Goal: Communication & Community: Participate in discussion

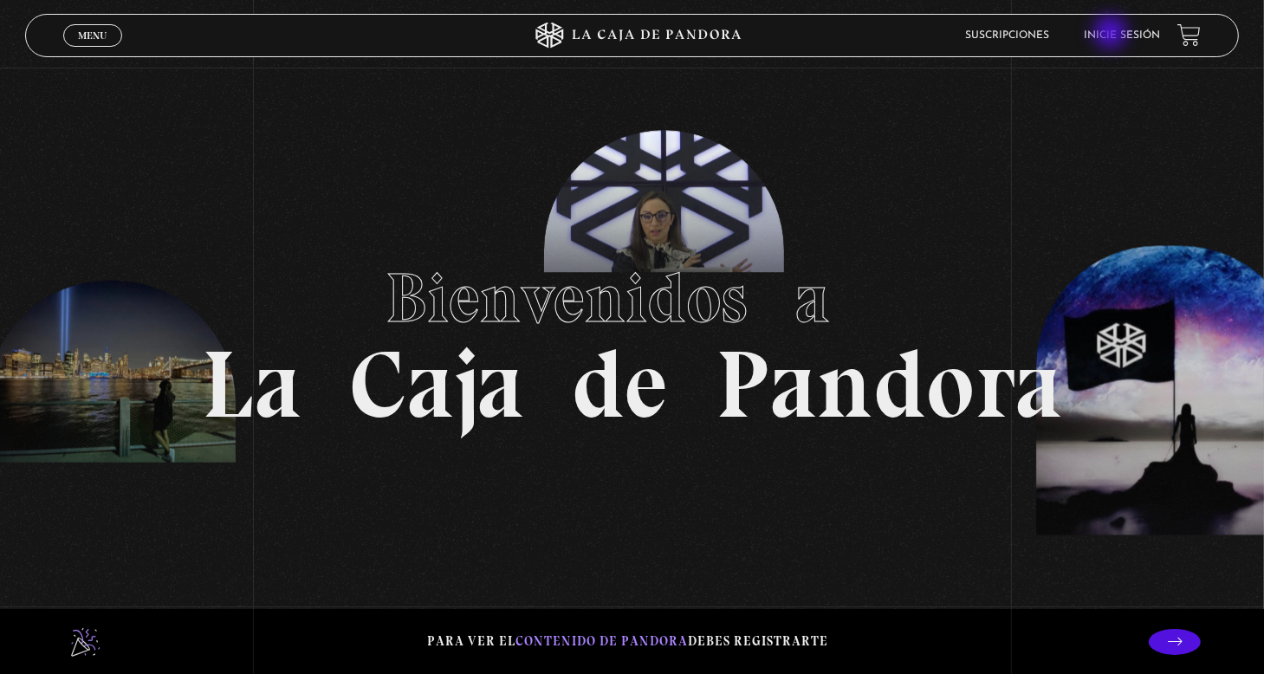
click at [1112, 34] on link "Inicie sesión" at bounding box center [1122, 35] width 76 height 10
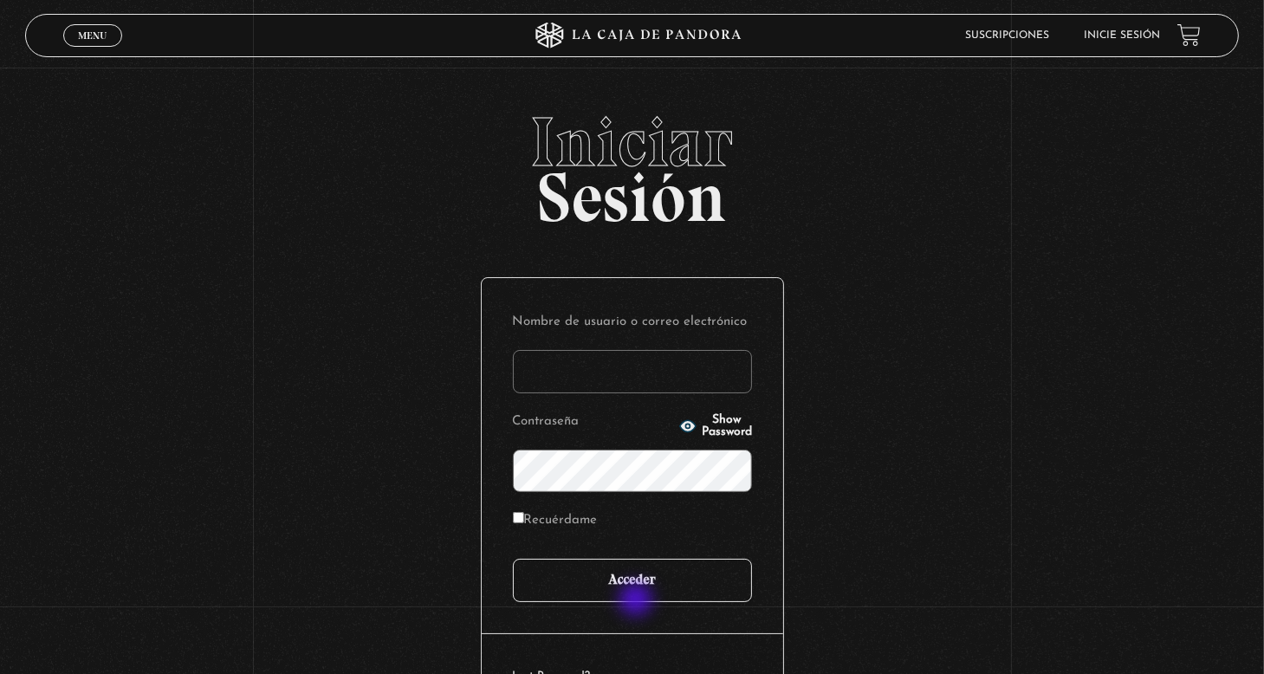
type input "[PERSON_NAME]"
click at [638, 598] on input "Acceder" at bounding box center [632, 580] width 239 height 43
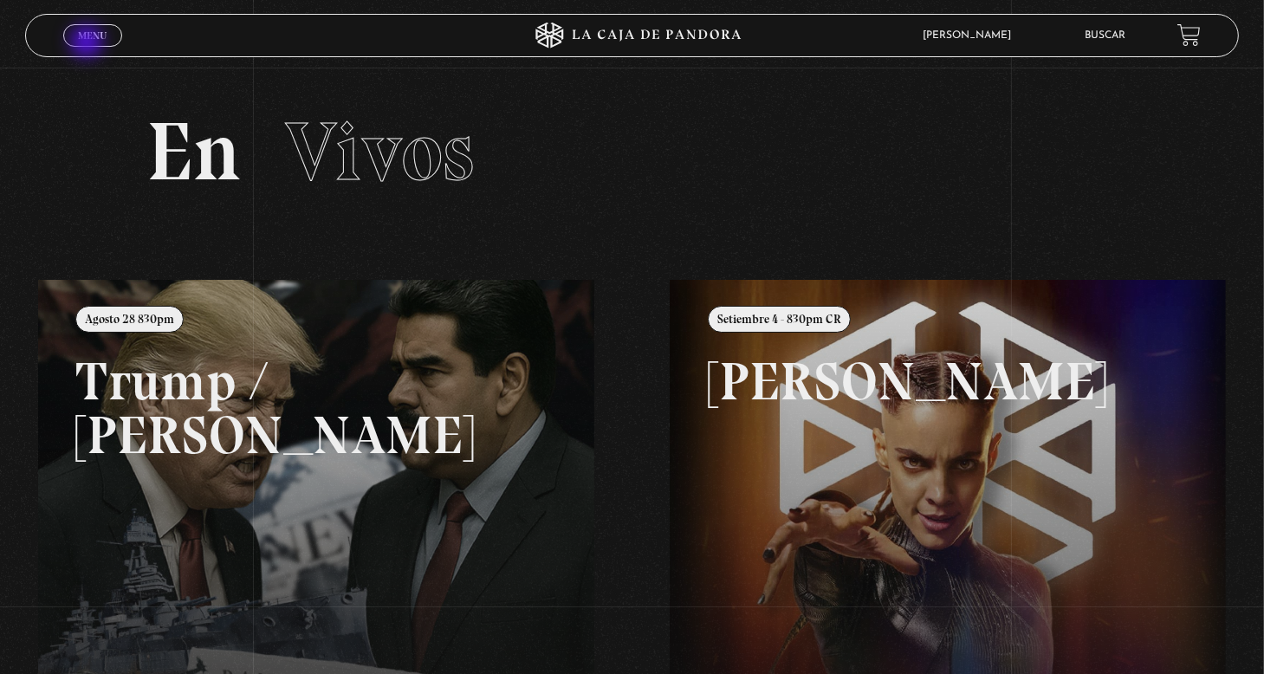
click at [88, 44] on span "Cerrar" at bounding box center [93, 50] width 41 height 12
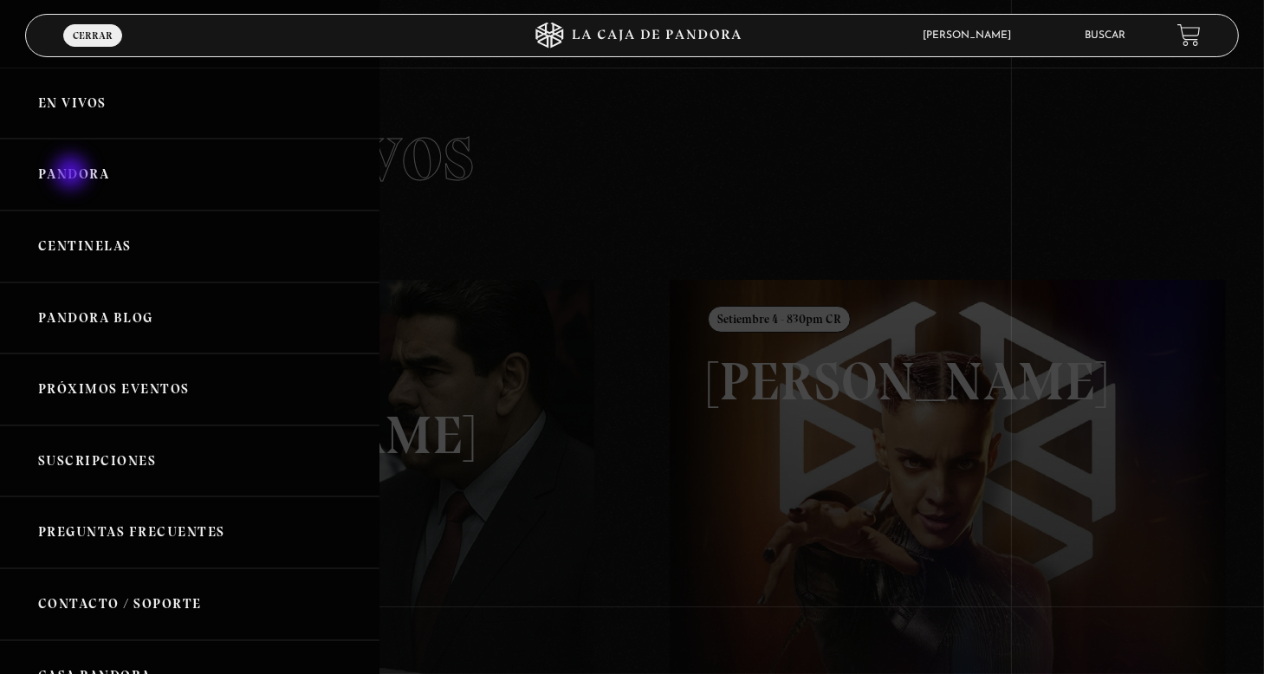
click at [73, 175] on link "Pandora" at bounding box center [189, 175] width 379 height 72
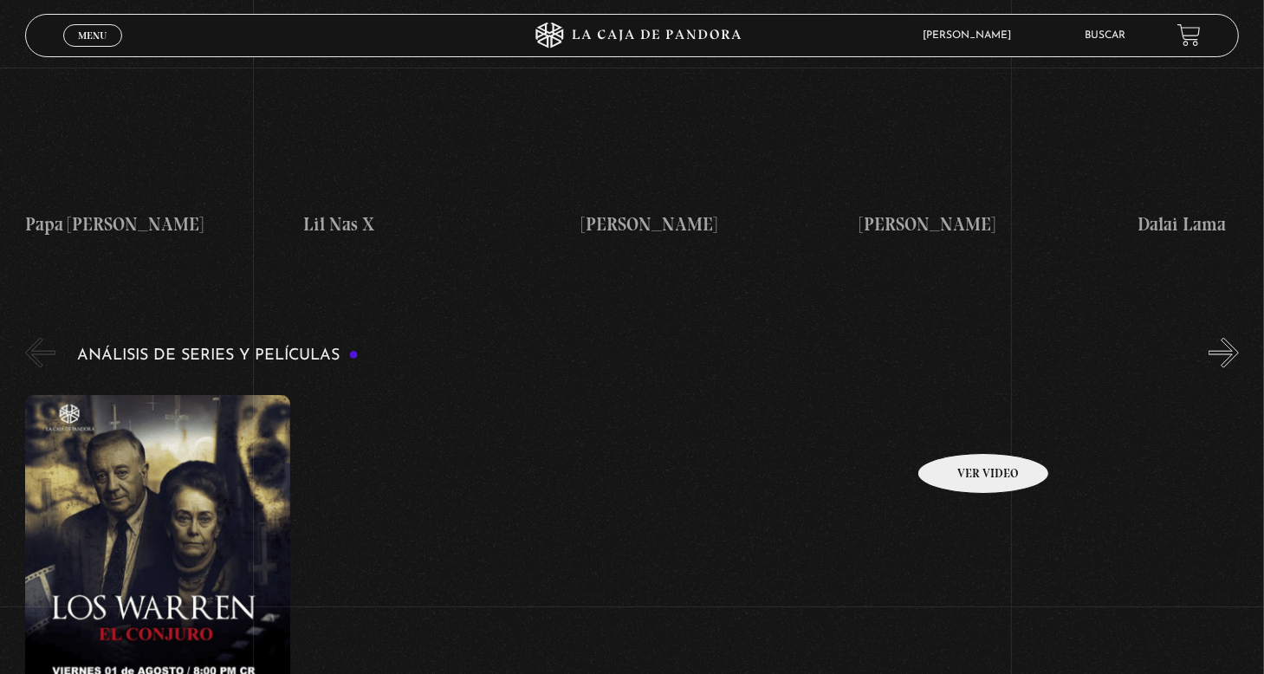
scroll to position [2079, 0]
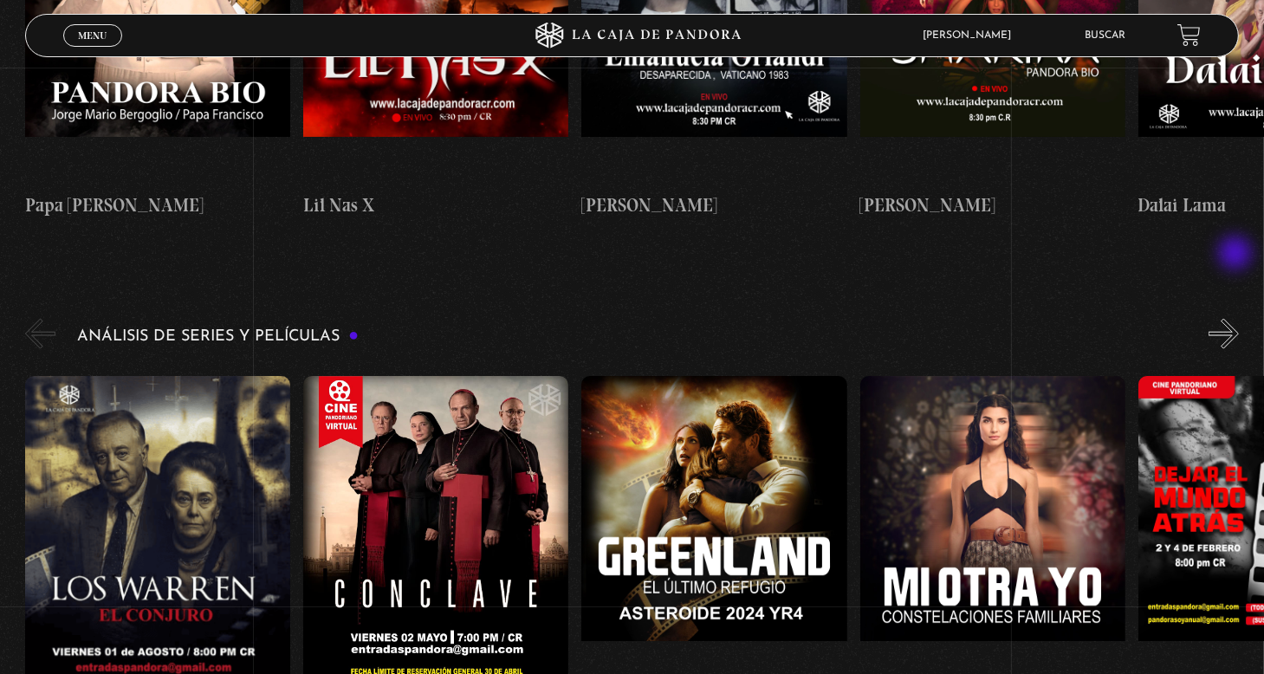
click at [1237, 319] on button "»" at bounding box center [1223, 334] width 30 height 30
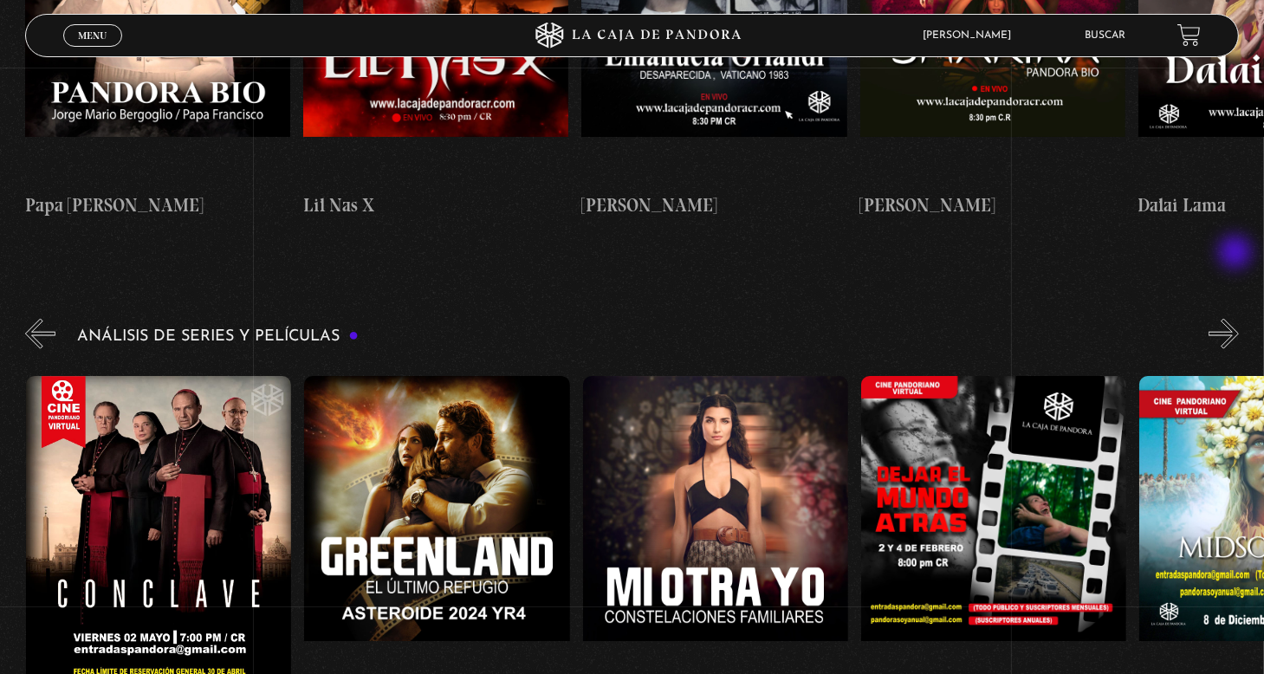
click at [1237, 319] on button "»" at bounding box center [1223, 334] width 30 height 30
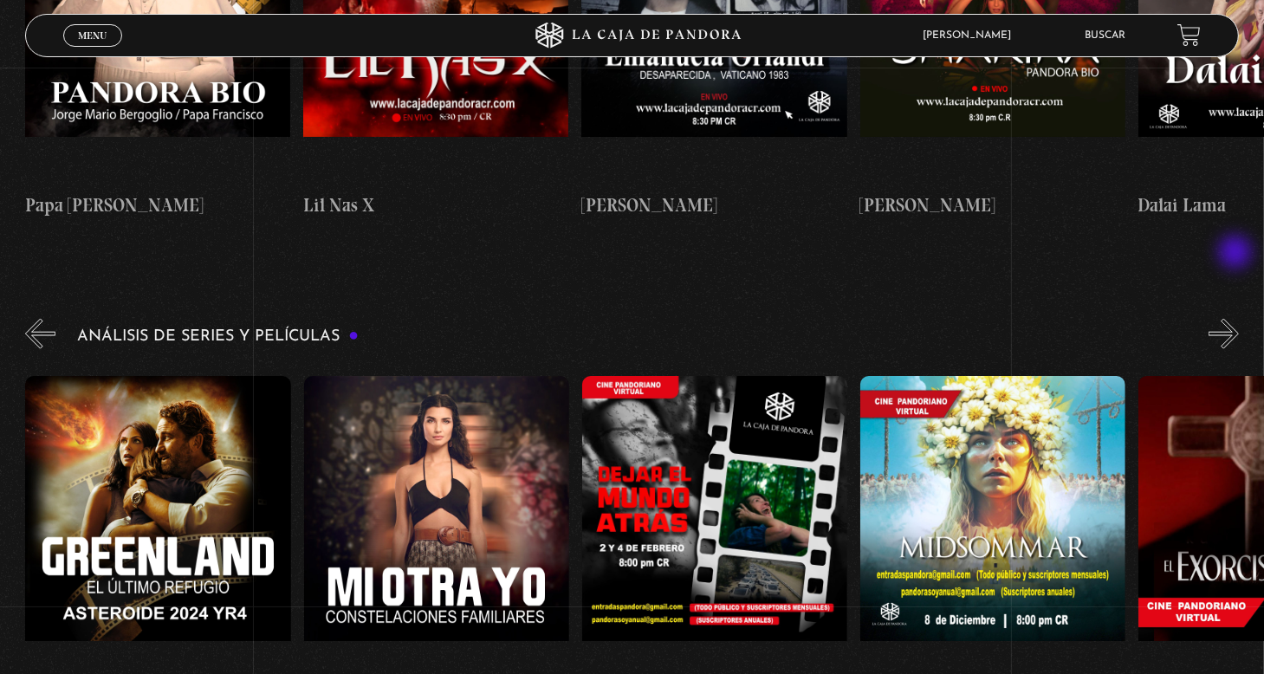
click at [1237, 319] on button "»" at bounding box center [1223, 334] width 30 height 30
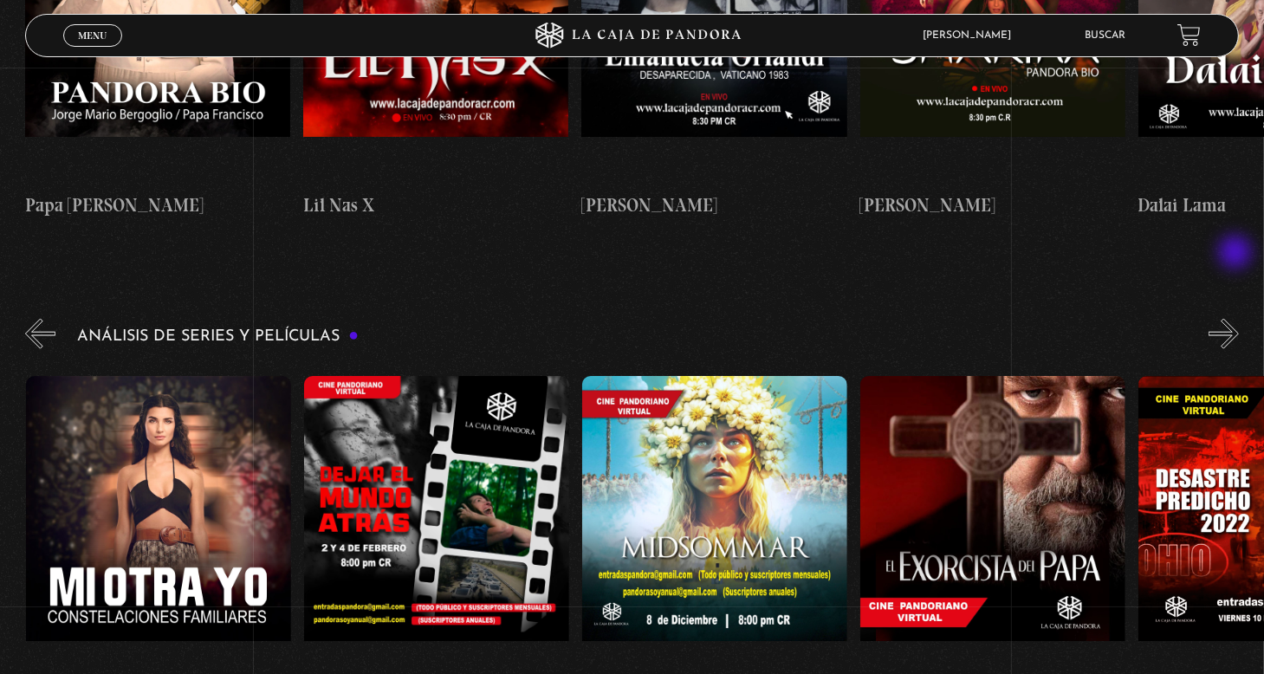
scroll to position [0, 834]
click at [1234, 319] on button "»" at bounding box center [1223, 334] width 30 height 30
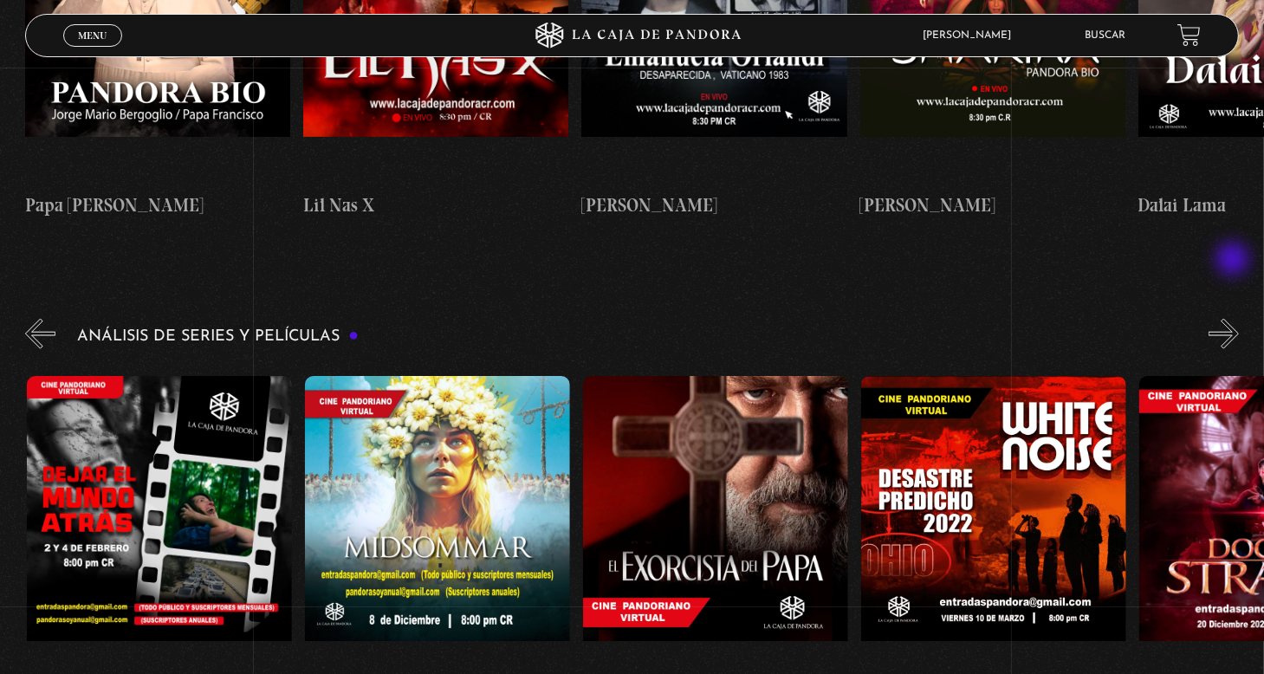
click at [1234, 319] on button "»" at bounding box center [1223, 334] width 30 height 30
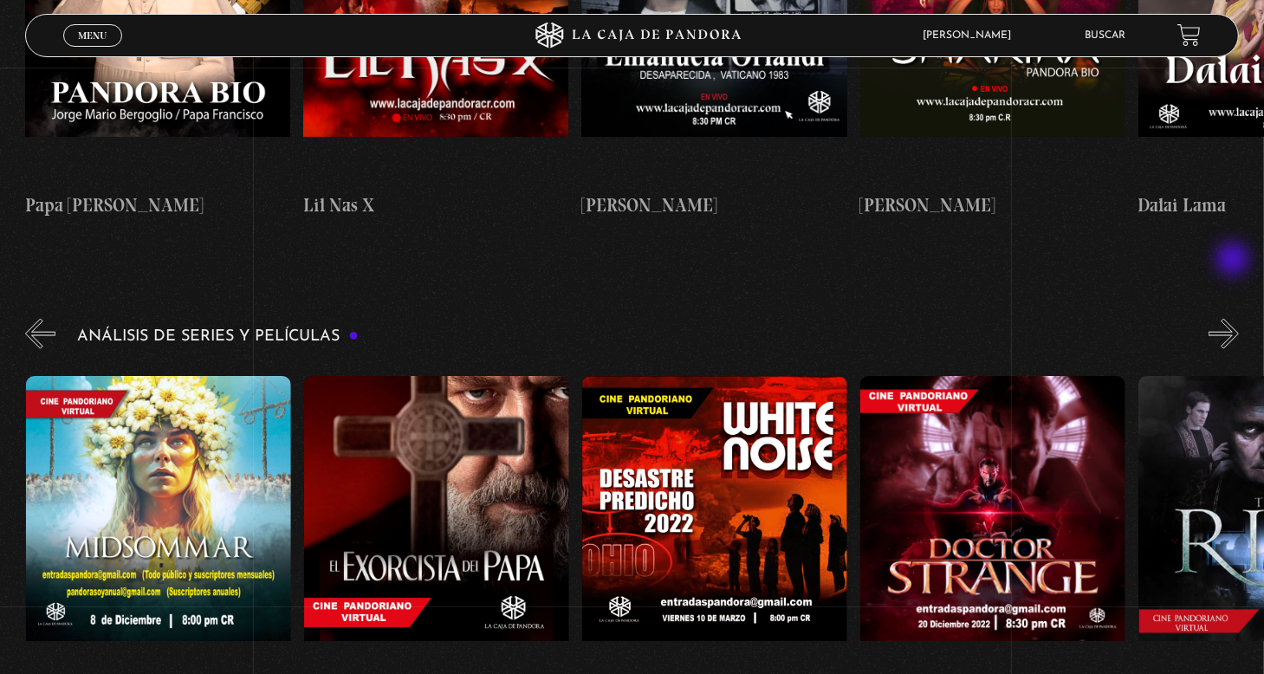
click at [1234, 319] on button "»" at bounding box center [1223, 334] width 30 height 30
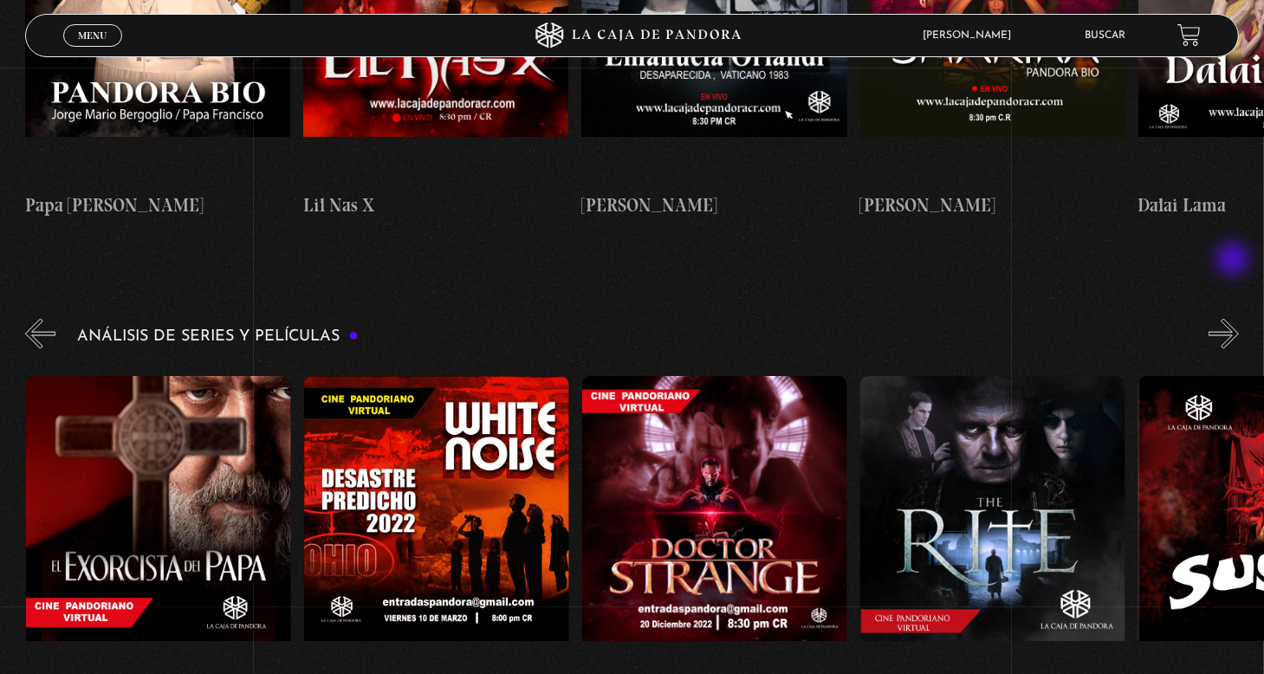
click at [1234, 319] on button "»" at bounding box center [1223, 334] width 30 height 30
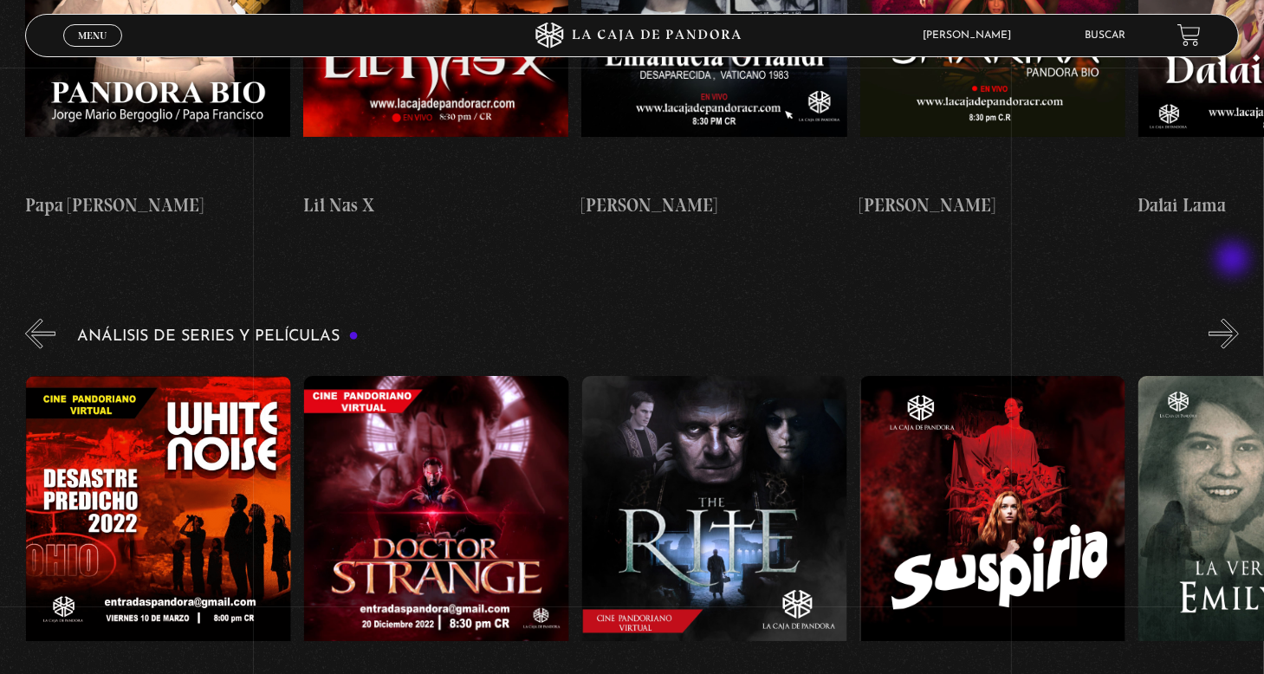
click at [1234, 319] on button "»" at bounding box center [1223, 334] width 30 height 30
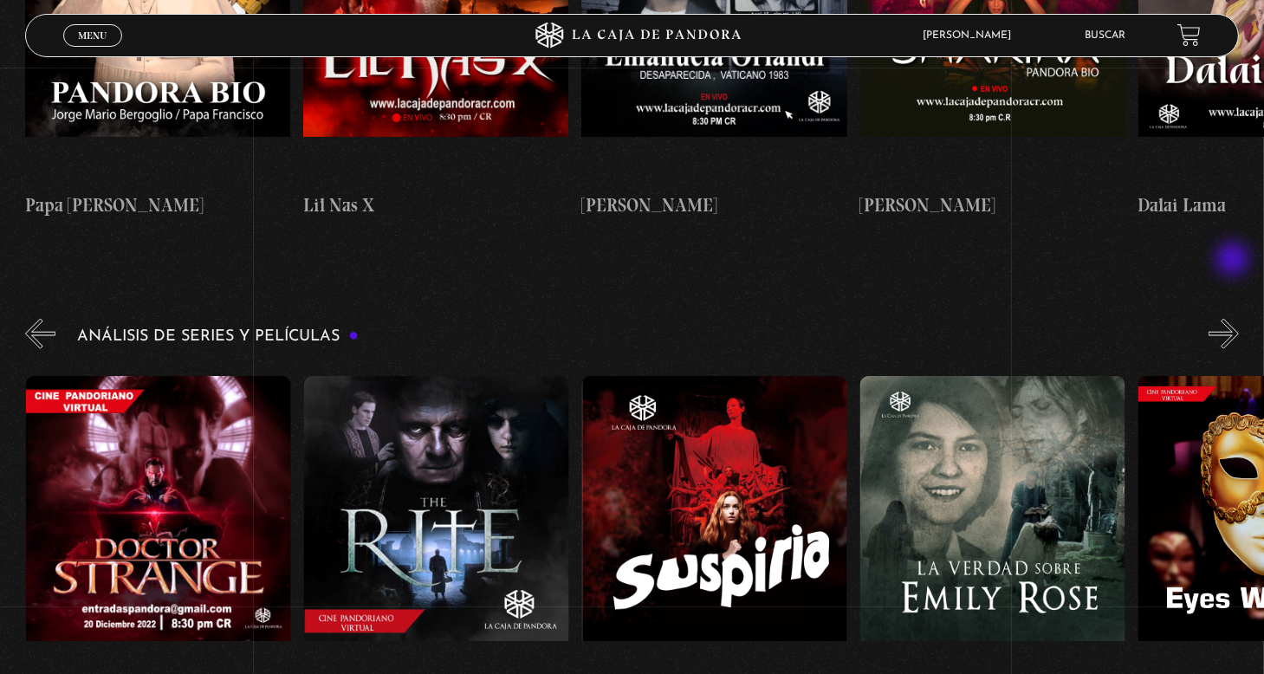
click at [1234, 319] on button "»" at bounding box center [1223, 334] width 30 height 30
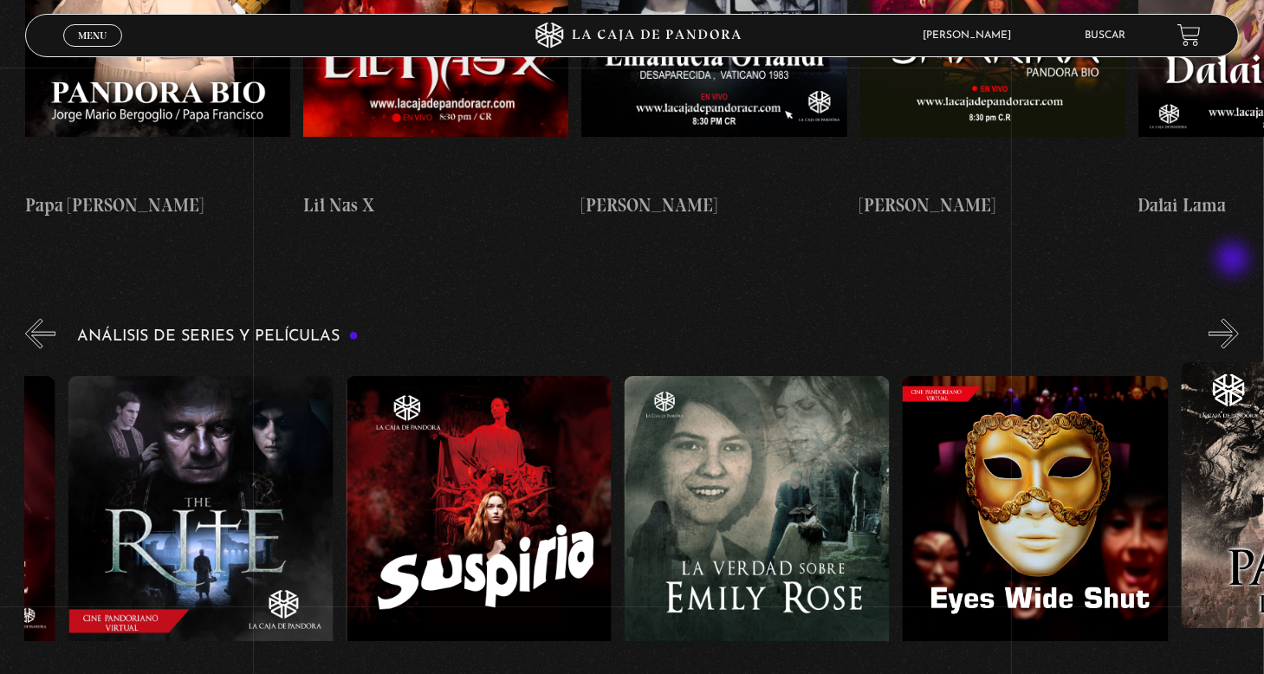
click at [1234, 319] on button "»" at bounding box center [1223, 334] width 30 height 30
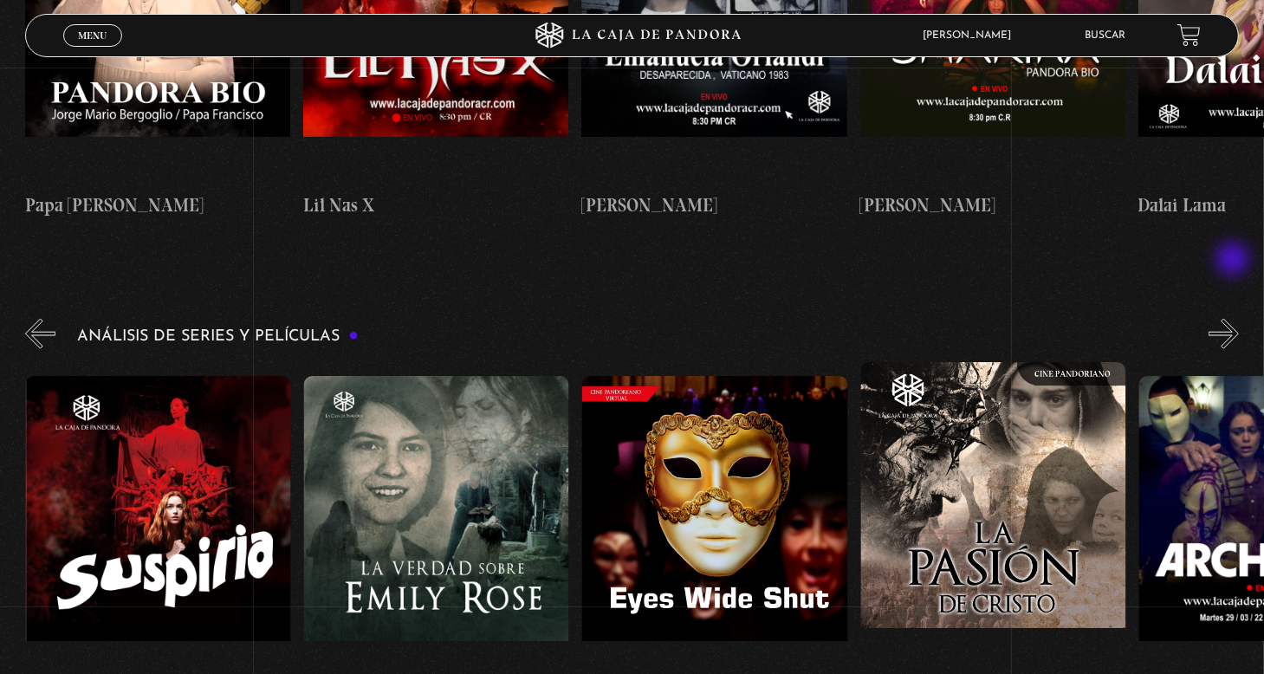
scroll to position [0, 2782]
click at [1239, 319] on button "»" at bounding box center [1223, 334] width 30 height 30
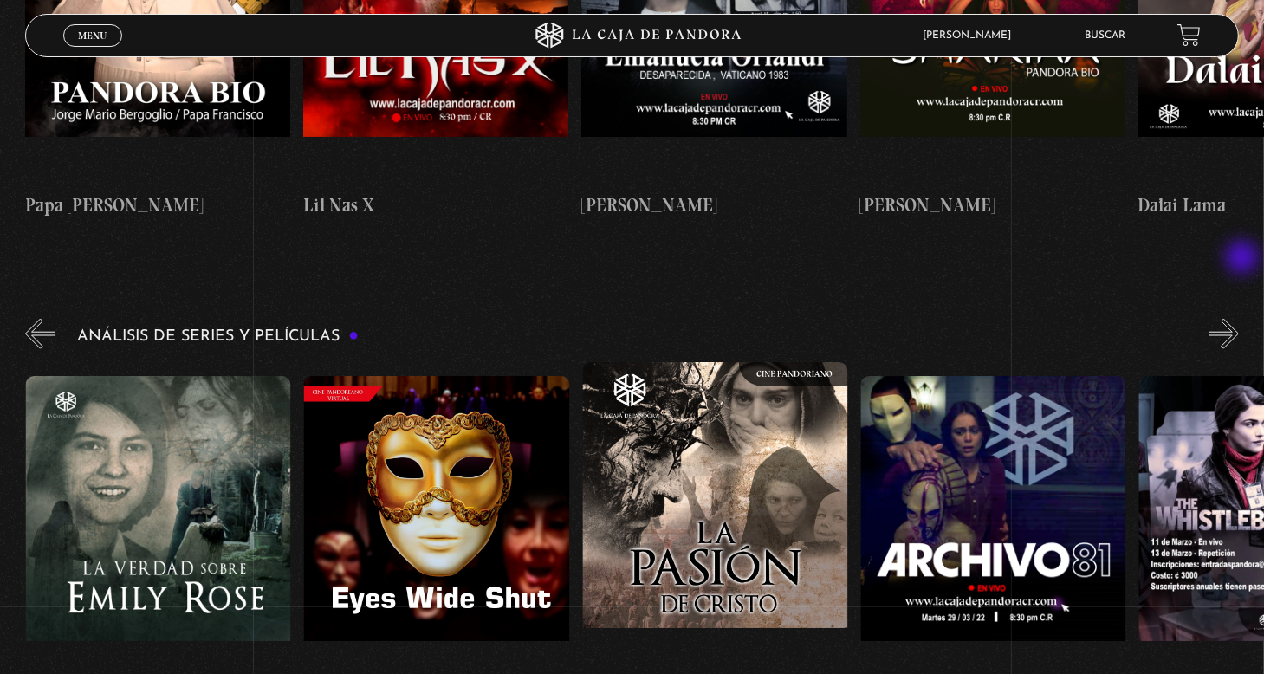
scroll to position [0, 3060]
click at [1234, 319] on button "»" at bounding box center [1223, 334] width 30 height 30
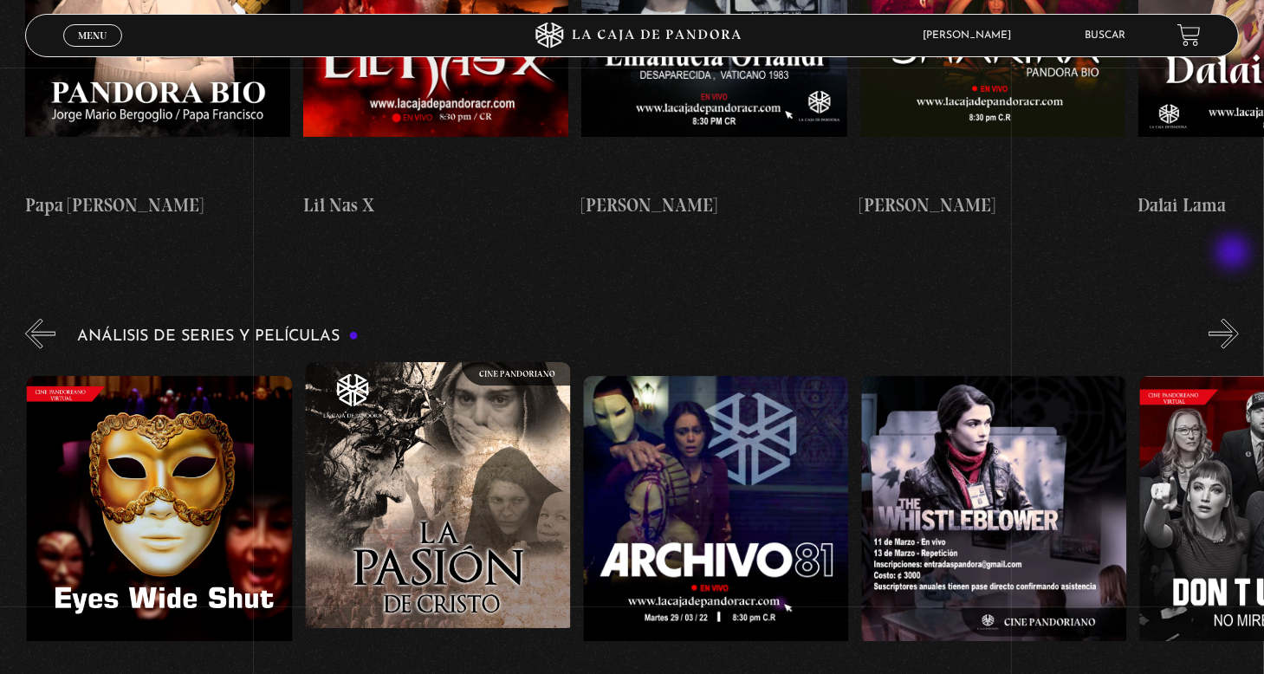
click at [1234, 319] on button "»" at bounding box center [1223, 334] width 30 height 30
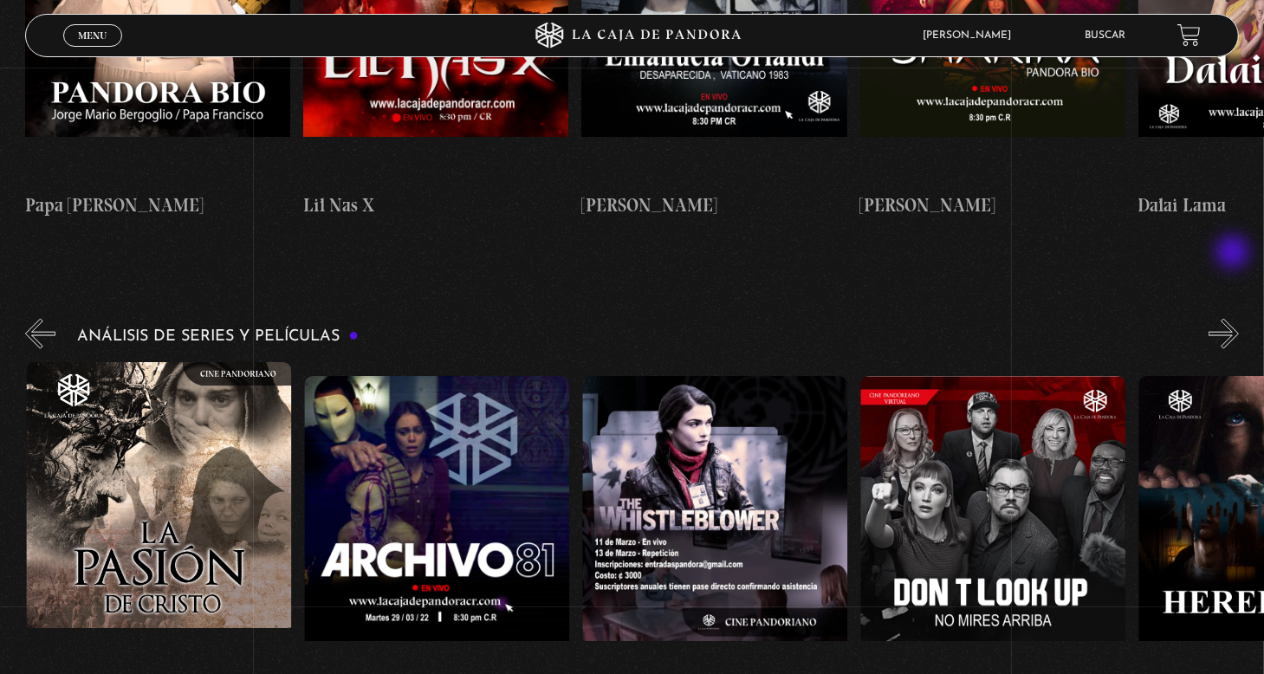
click at [1234, 319] on button "»" at bounding box center [1223, 334] width 30 height 30
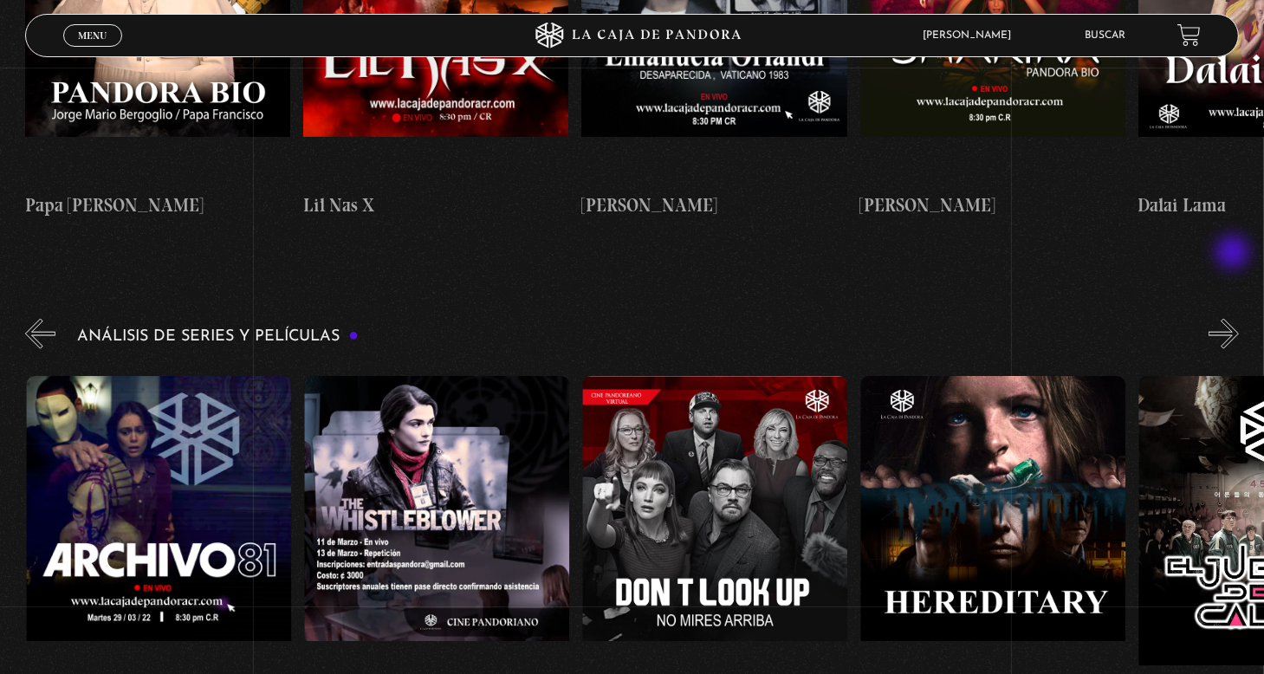
scroll to position [0, 3894]
click at [1234, 319] on button "»" at bounding box center [1223, 334] width 30 height 30
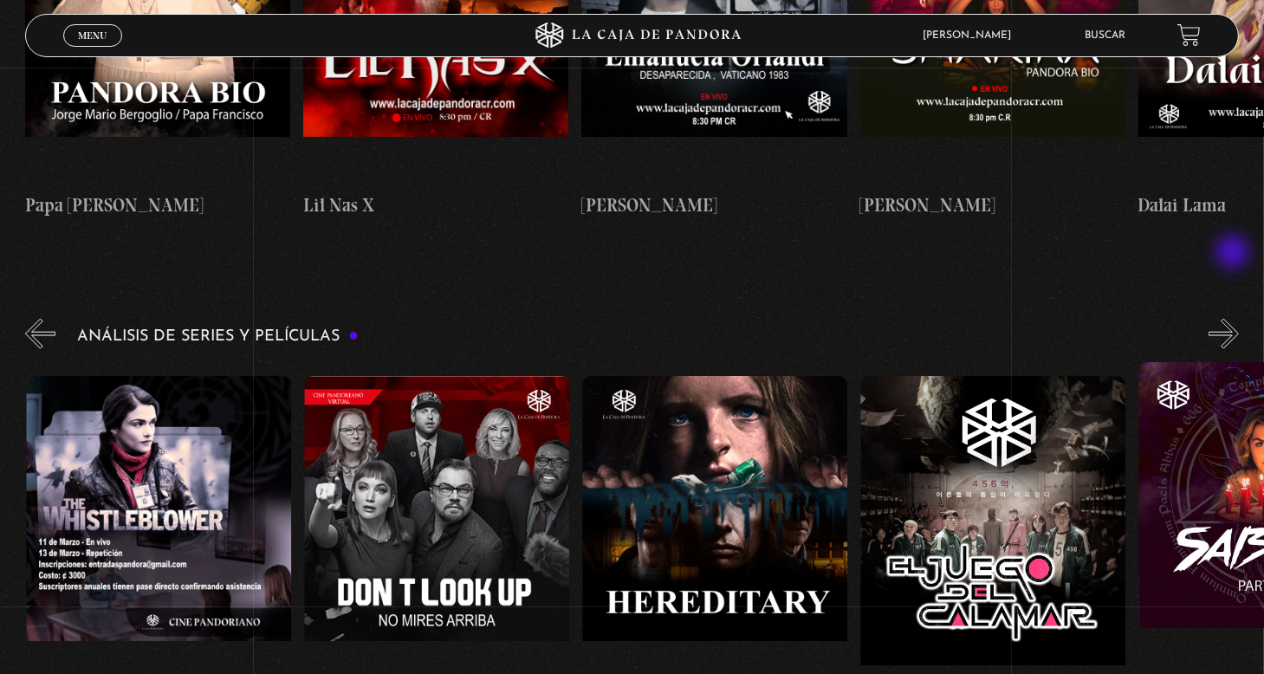
click at [1234, 319] on button "»" at bounding box center [1223, 334] width 30 height 30
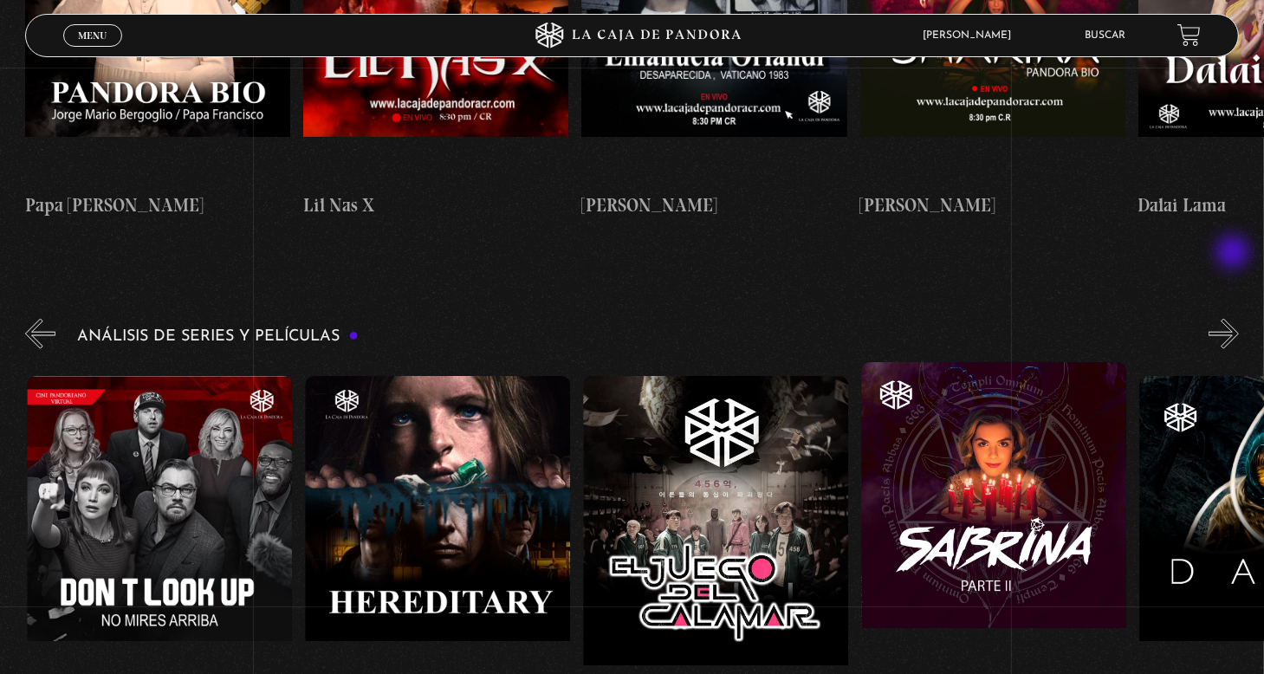
click at [1234, 319] on button "»" at bounding box center [1223, 334] width 30 height 30
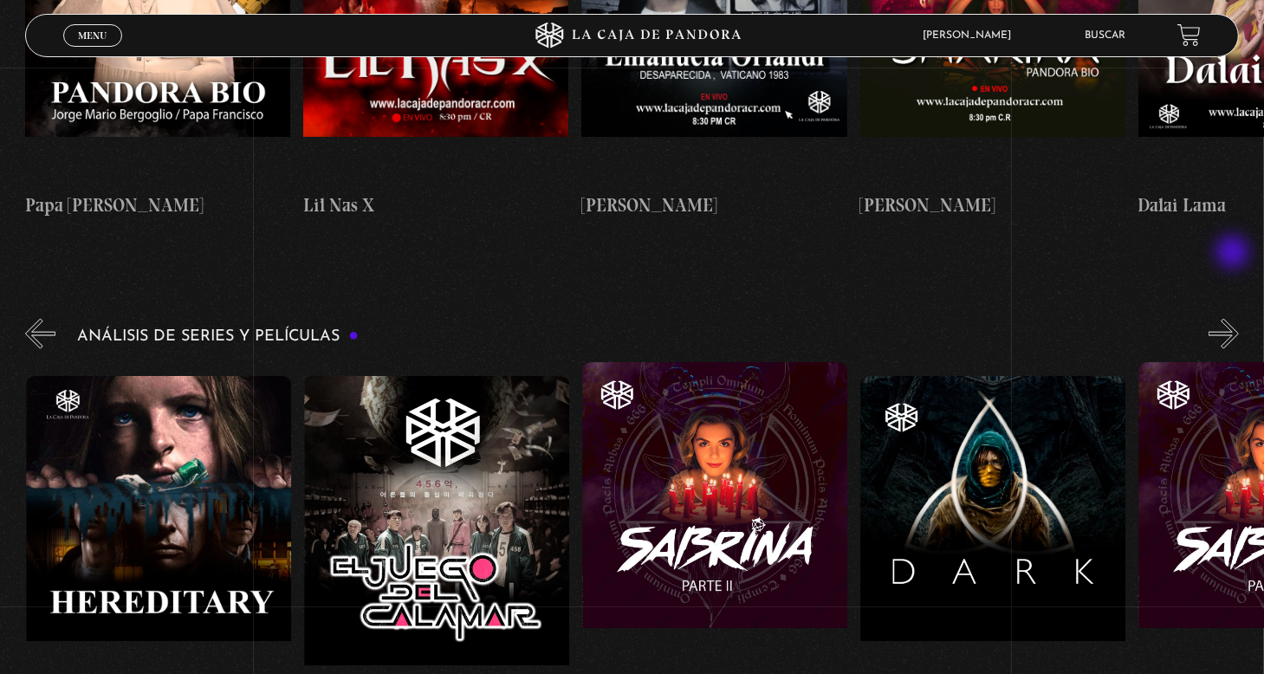
click at [1234, 319] on button "»" at bounding box center [1223, 334] width 30 height 30
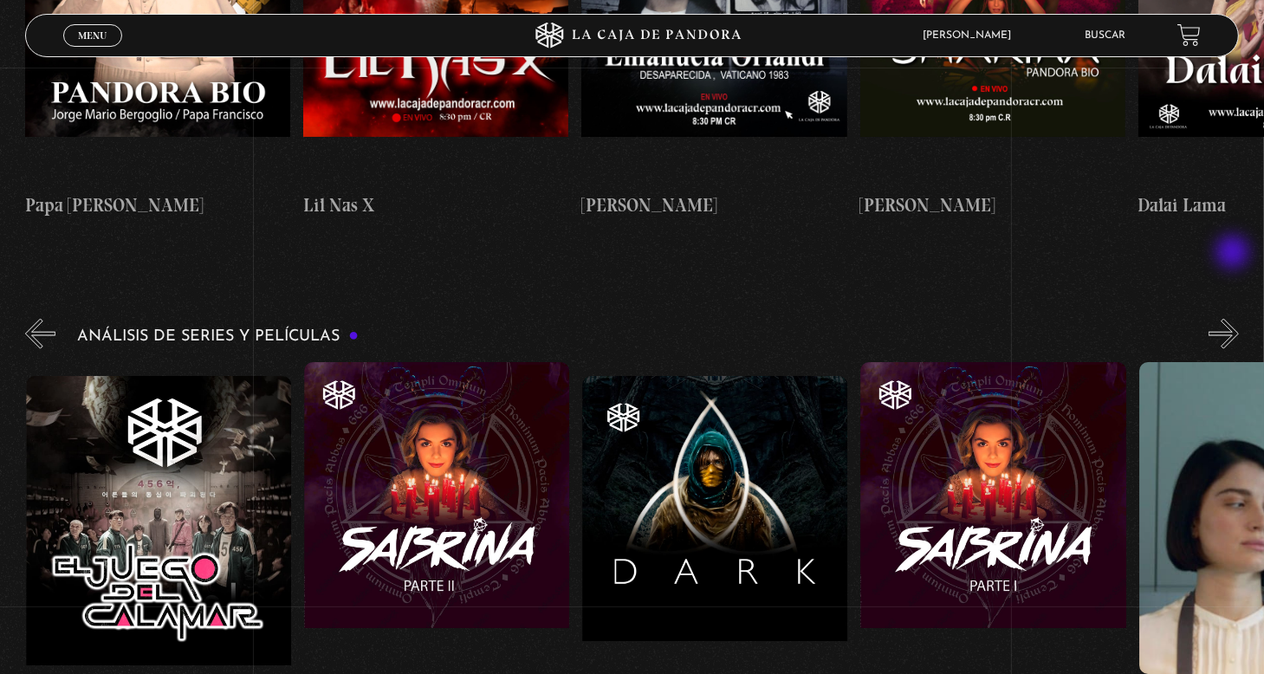
click at [1234, 319] on button "»" at bounding box center [1223, 334] width 30 height 30
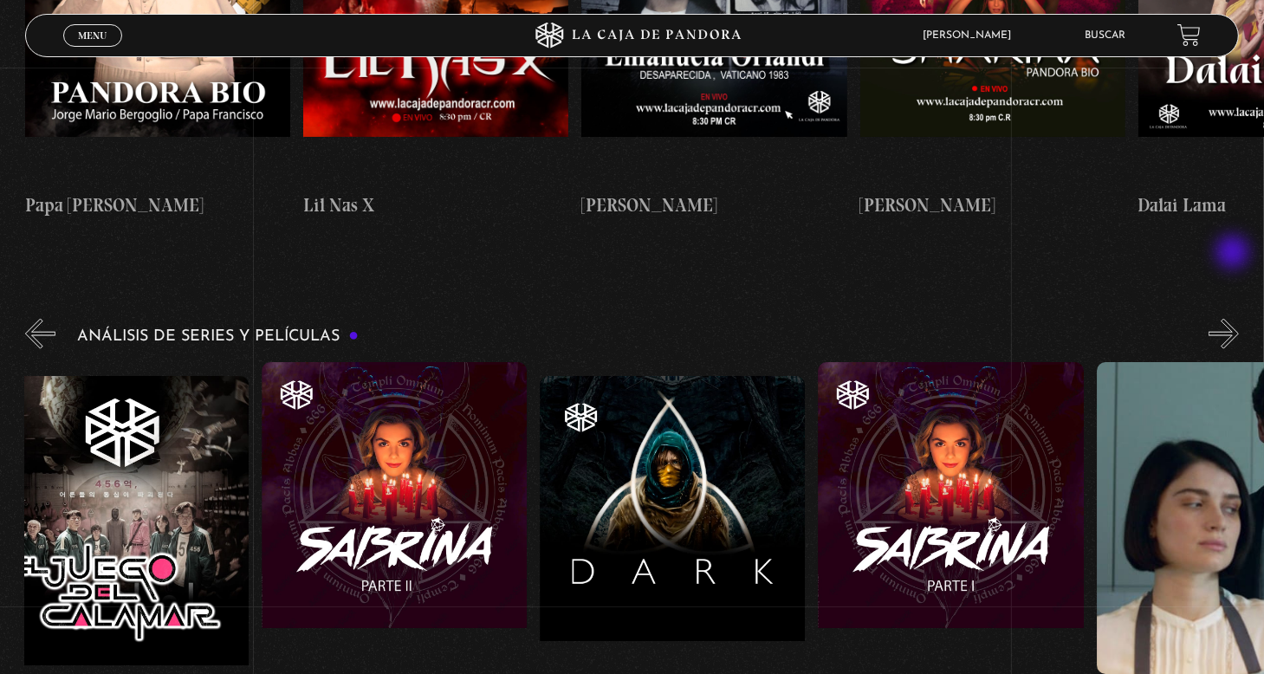
scroll to position [0, 5146]
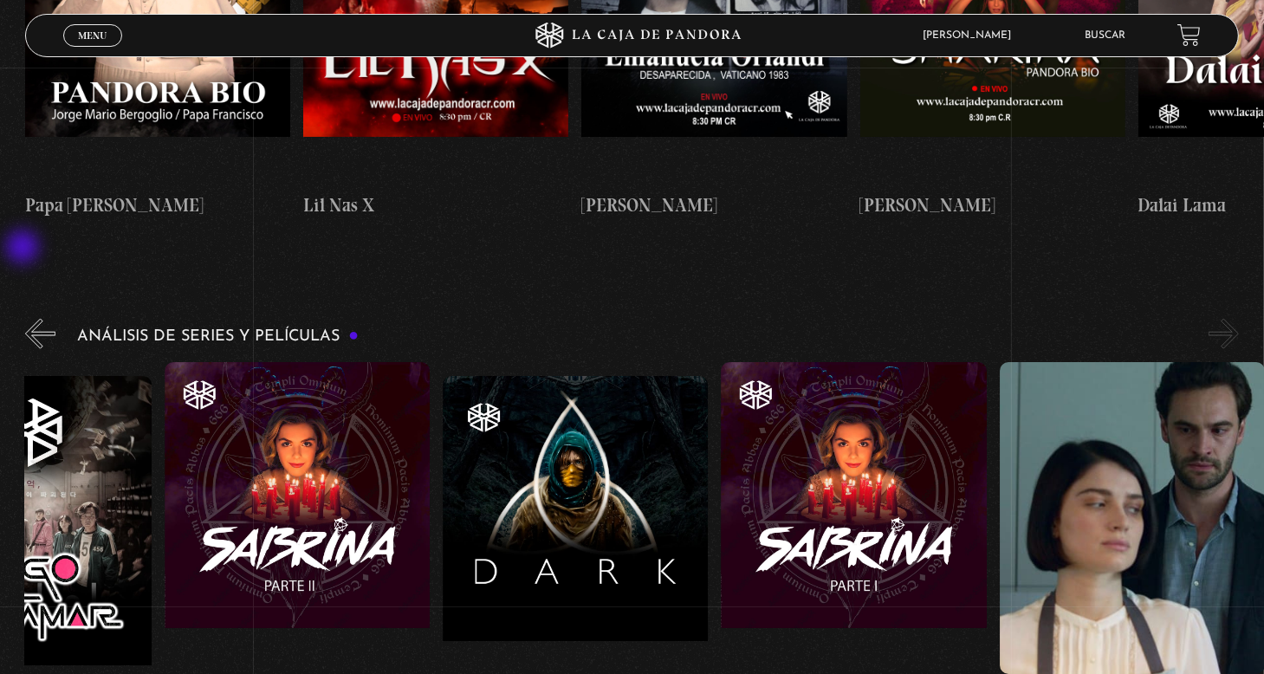
click at [25, 319] on button "«" at bounding box center [40, 334] width 30 height 30
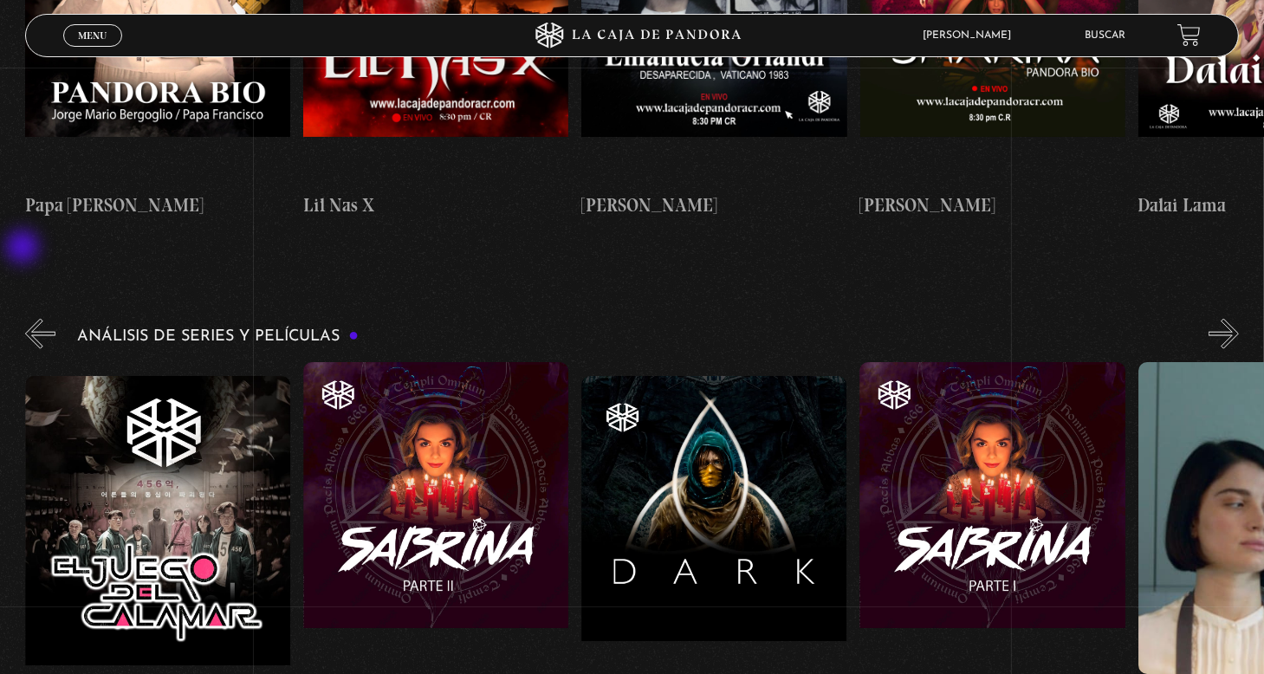
click at [25, 319] on button "«" at bounding box center [40, 334] width 30 height 30
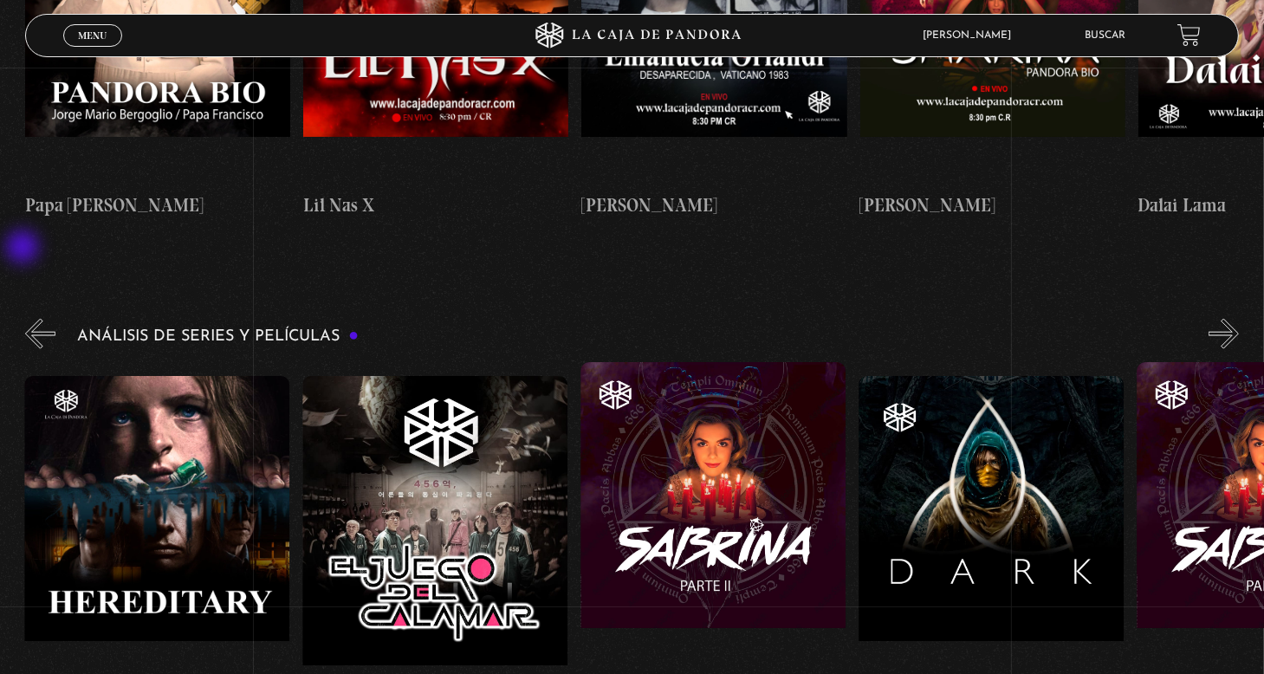
click at [25, 319] on button "«" at bounding box center [40, 334] width 30 height 30
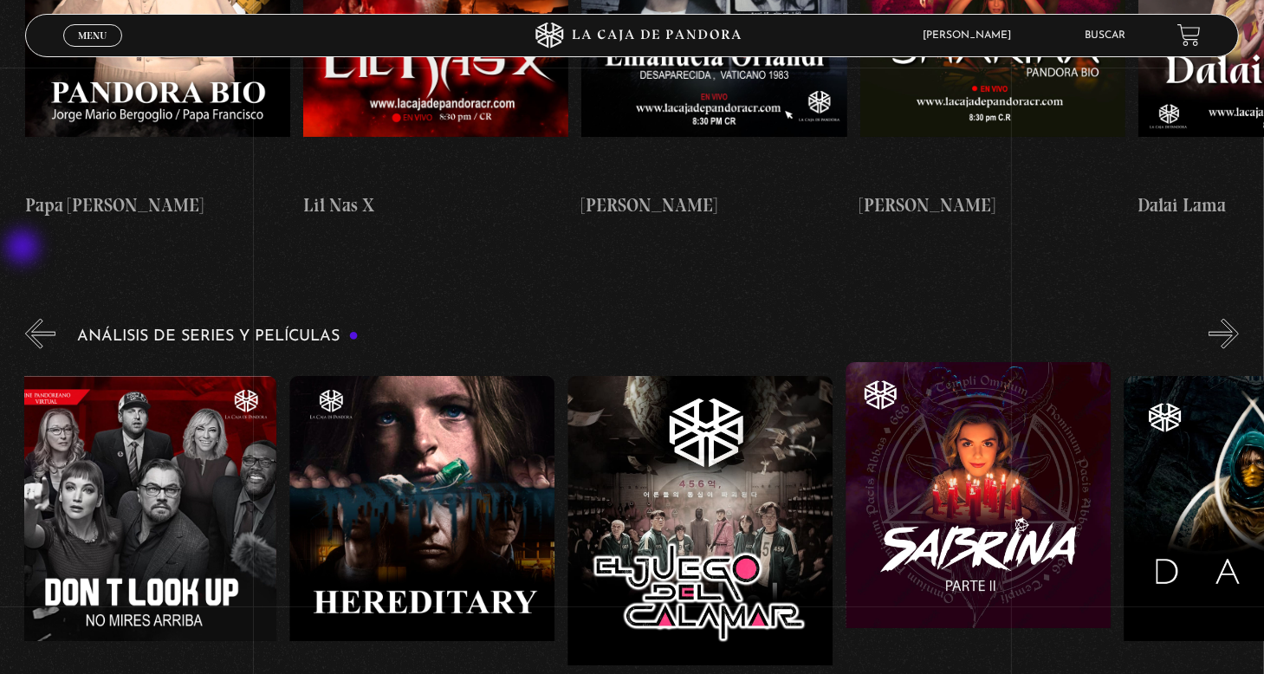
click at [25, 319] on button "«" at bounding box center [40, 334] width 30 height 30
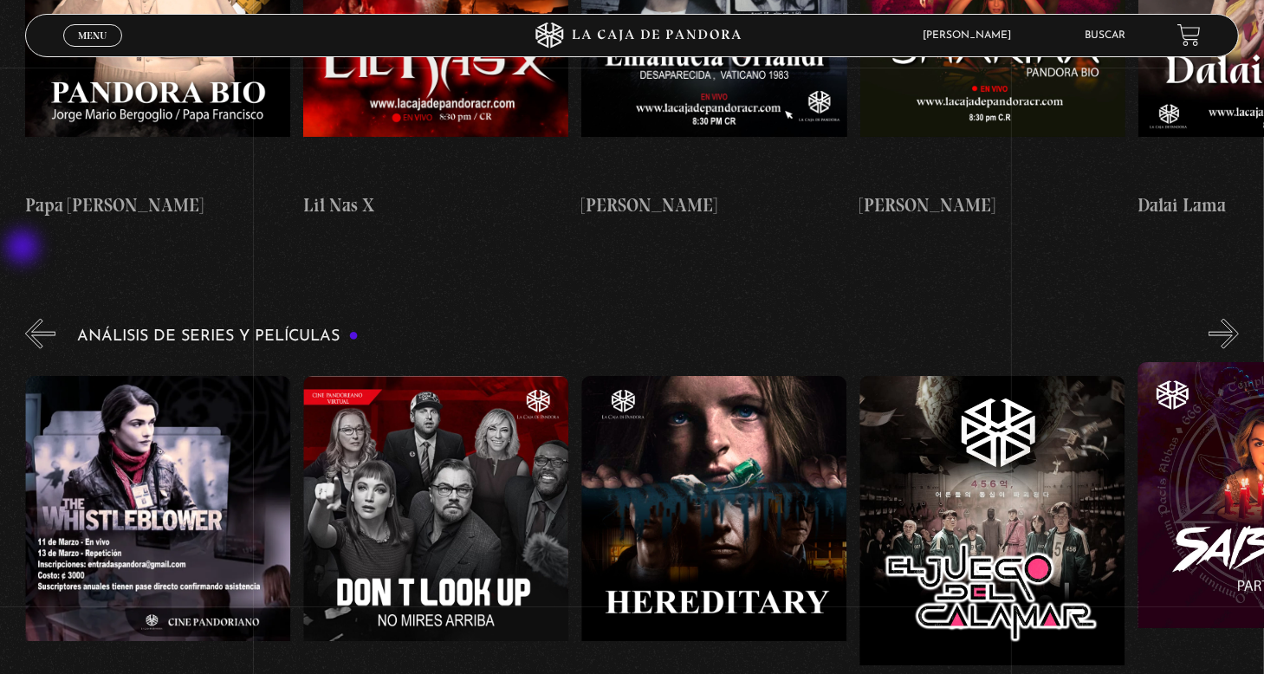
scroll to position [0, 4172]
click at [38, 319] on button "«" at bounding box center [40, 334] width 30 height 30
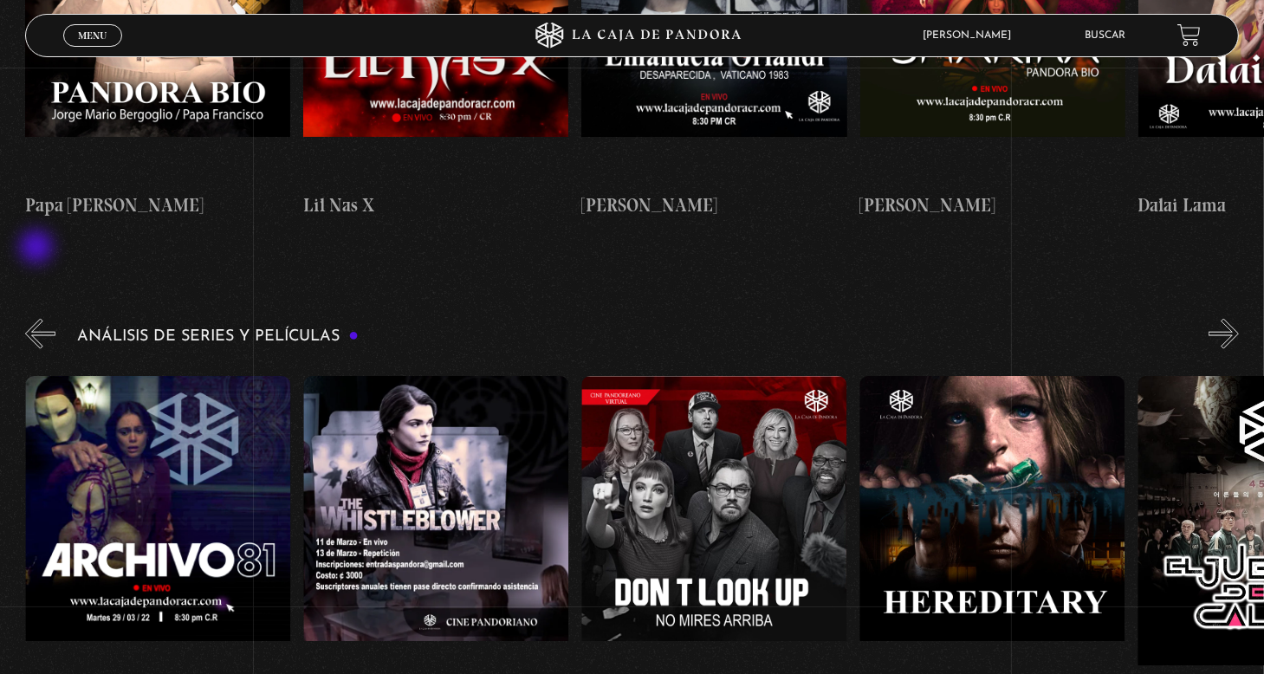
click at [38, 319] on button "«" at bounding box center [40, 334] width 30 height 30
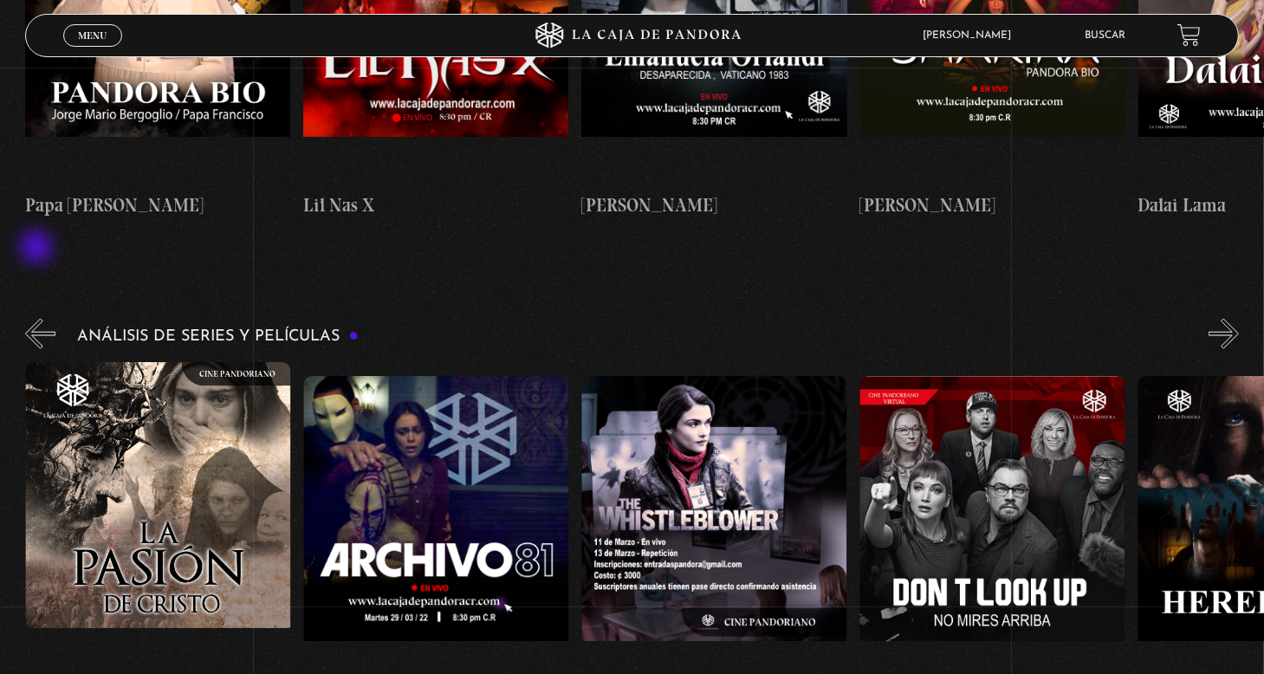
click at [38, 319] on button "«" at bounding box center [40, 334] width 30 height 30
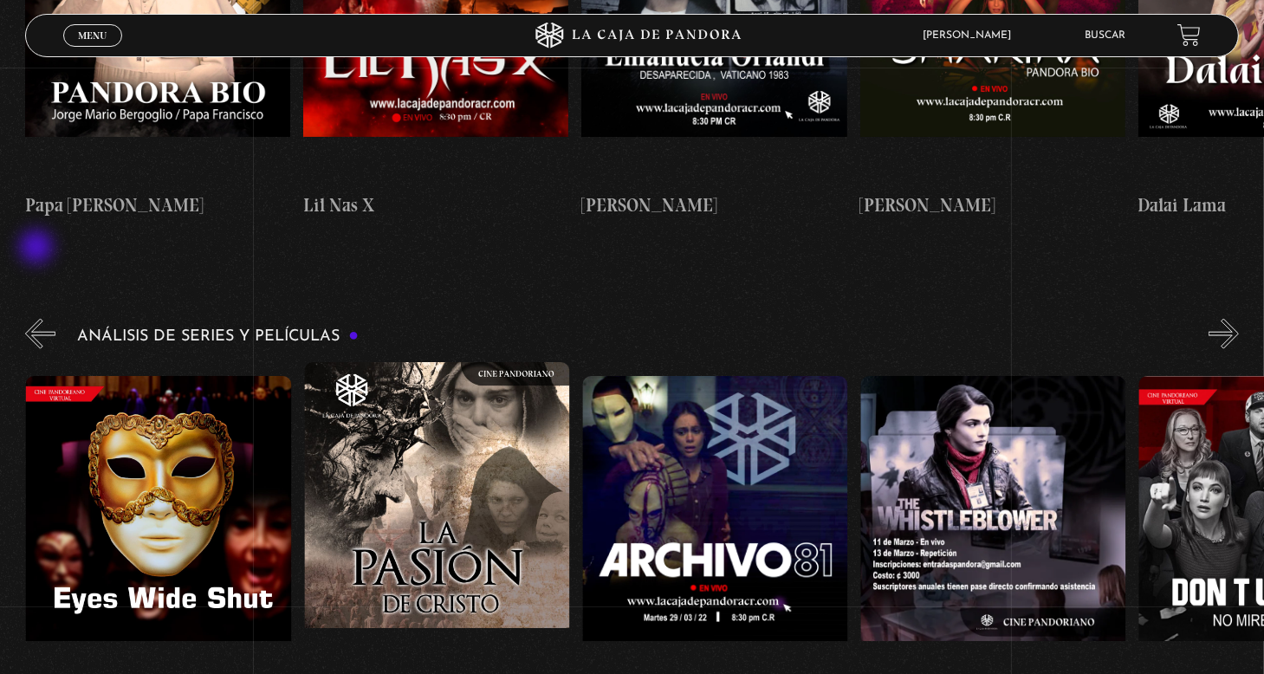
click at [38, 319] on button "«" at bounding box center [40, 334] width 30 height 30
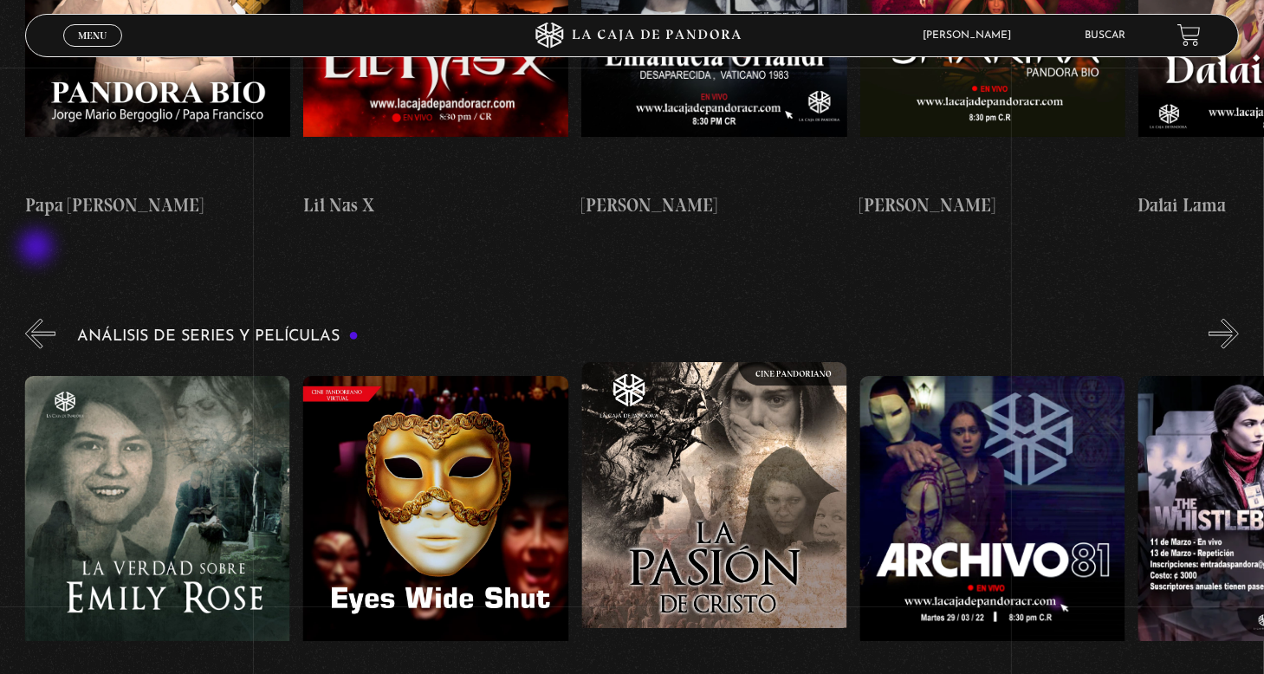
click at [38, 319] on button "«" at bounding box center [40, 334] width 30 height 30
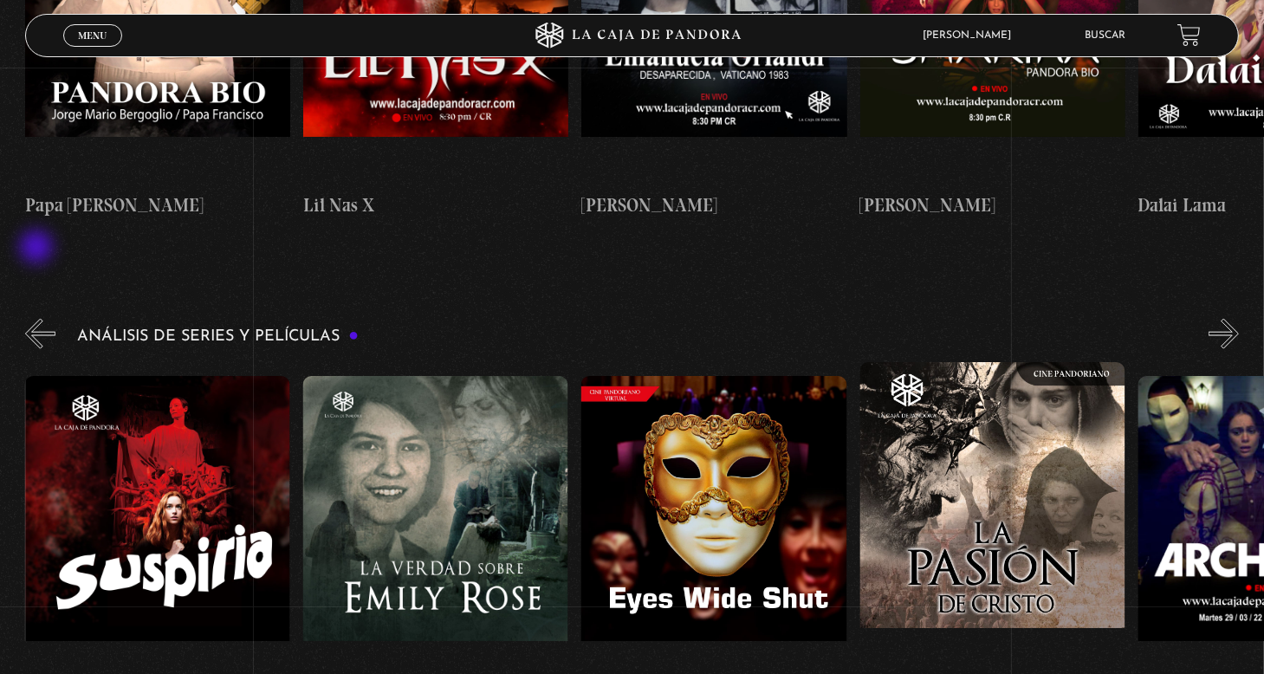
click at [38, 319] on button "«" at bounding box center [40, 334] width 30 height 30
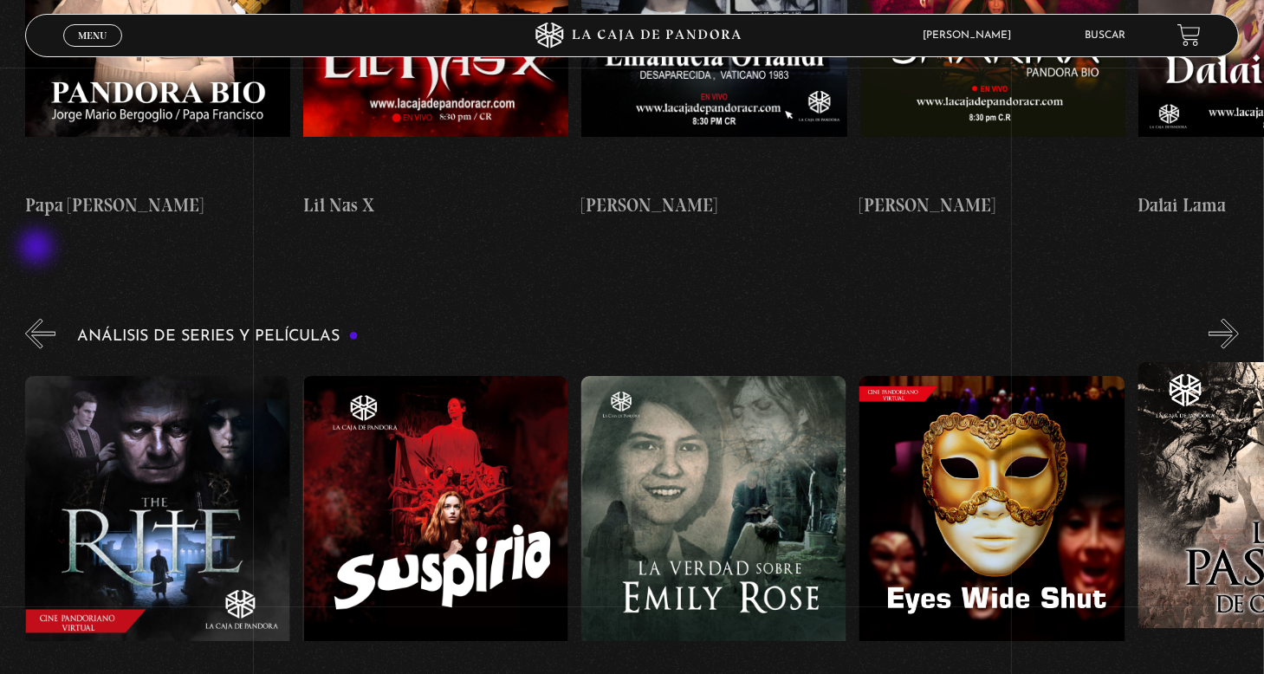
scroll to position [0, 2504]
click at [38, 319] on button "«" at bounding box center [40, 334] width 30 height 30
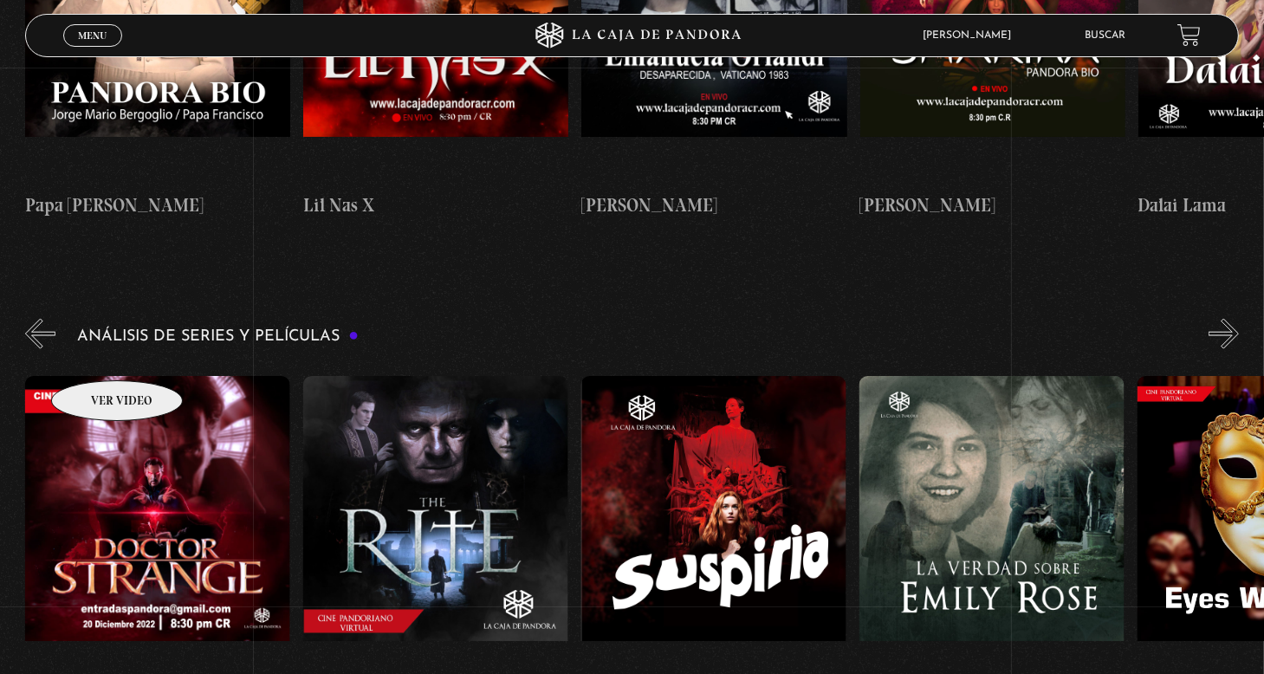
scroll to position [0, 2225]
click at [38, 319] on button "«" at bounding box center [40, 334] width 30 height 30
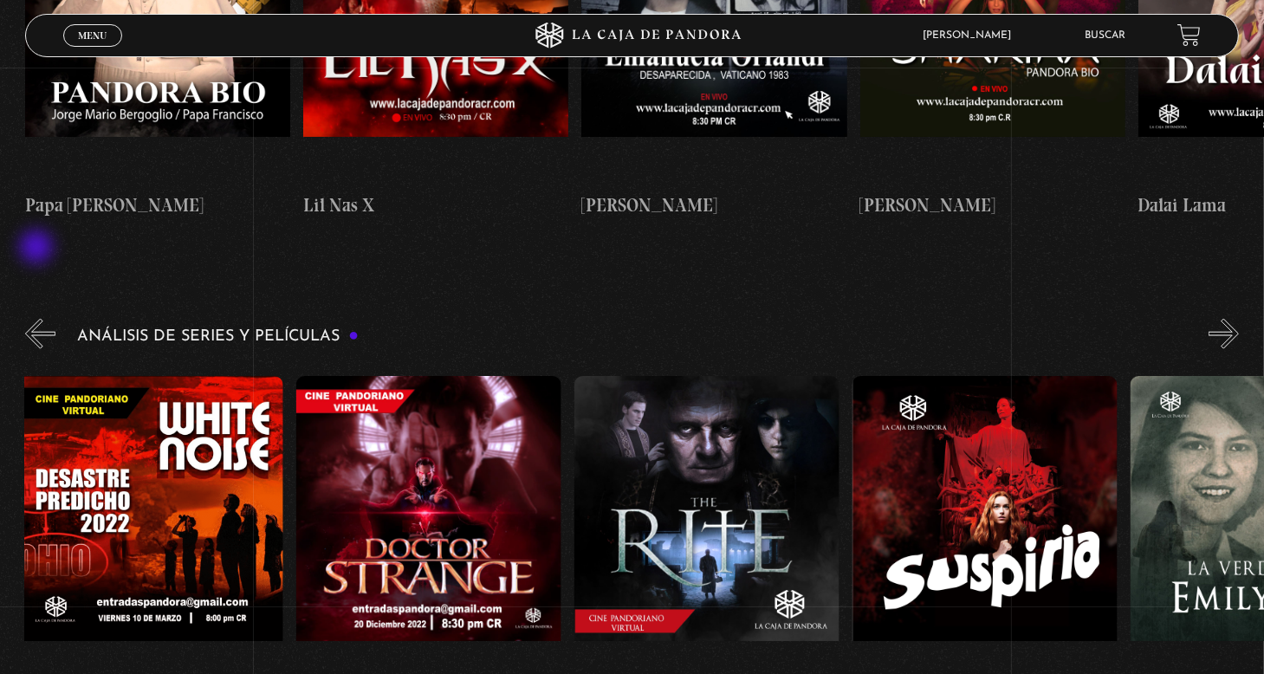
click at [38, 319] on button "«" at bounding box center [40, 334] width 30 height 30
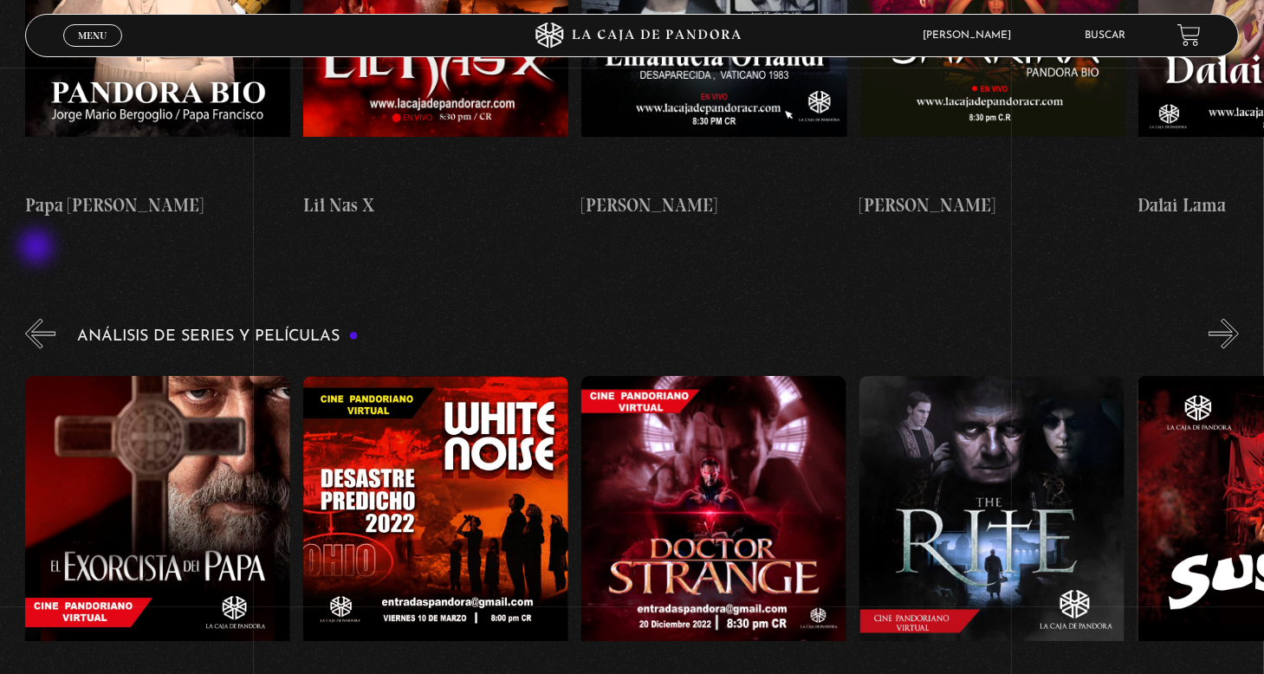
click at [38, 319] on button "«" at bounding box center [40, 334] width 30 height 30
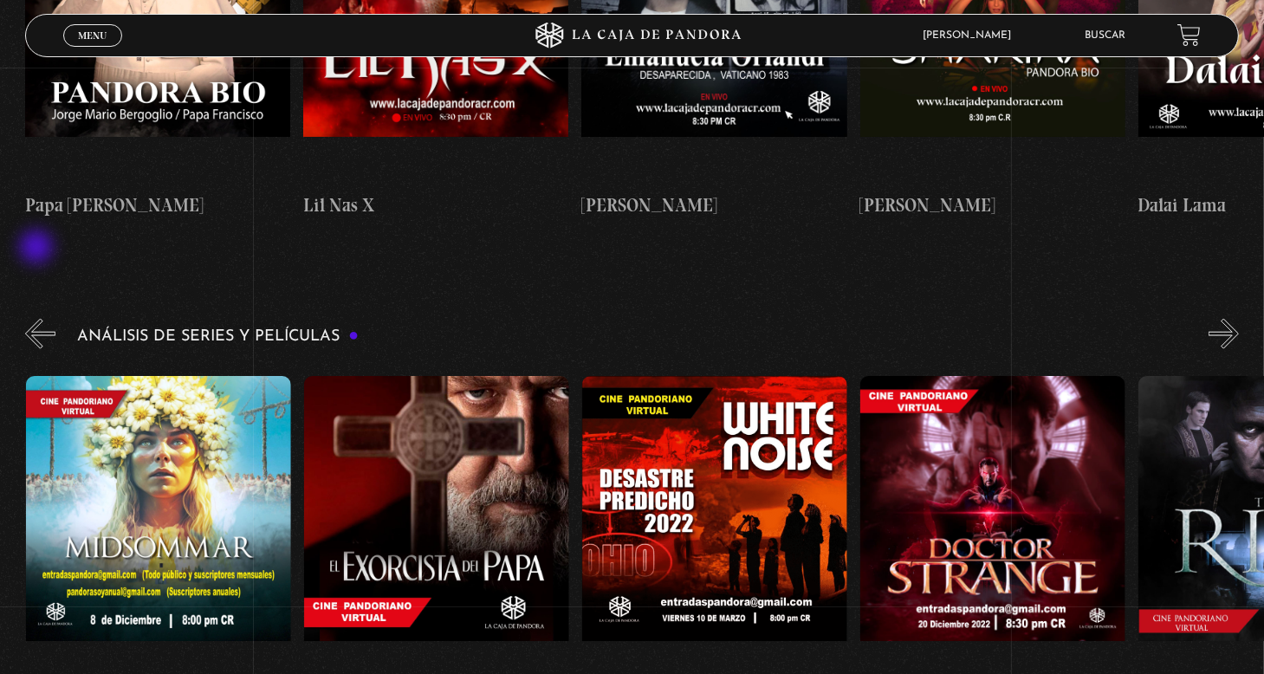
click at [38, 319] on button "«" at bounding box center [40, 334] width 30 height 30
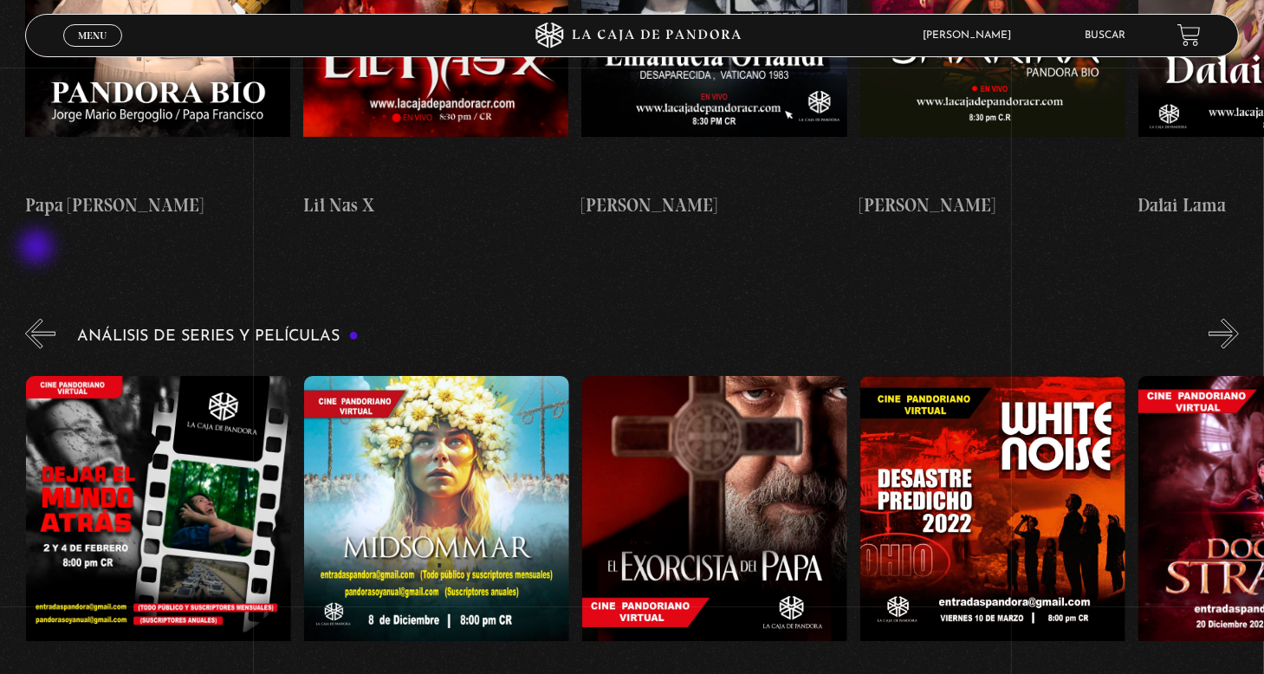
click at [38, 319] on button "«" at bounding box center [40, 334] width 30 height 30
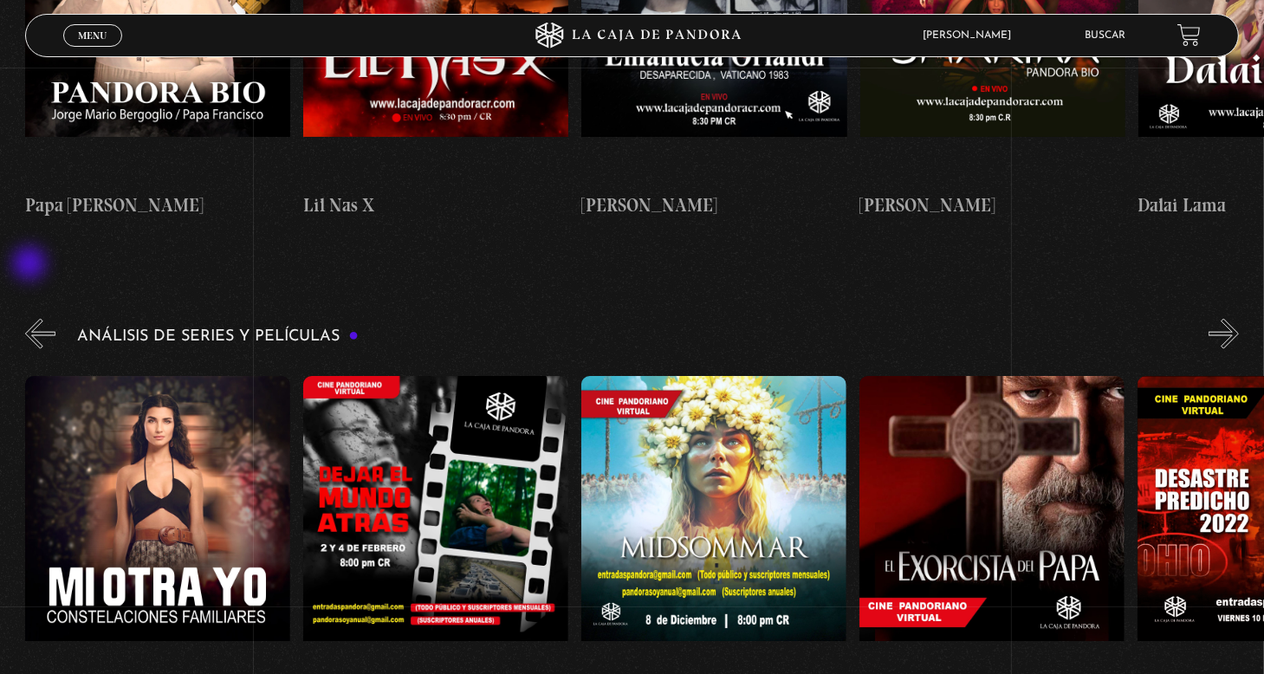
scroll to position [0, 834]
